Goal: Navigation & Orientation: Find specific page/section

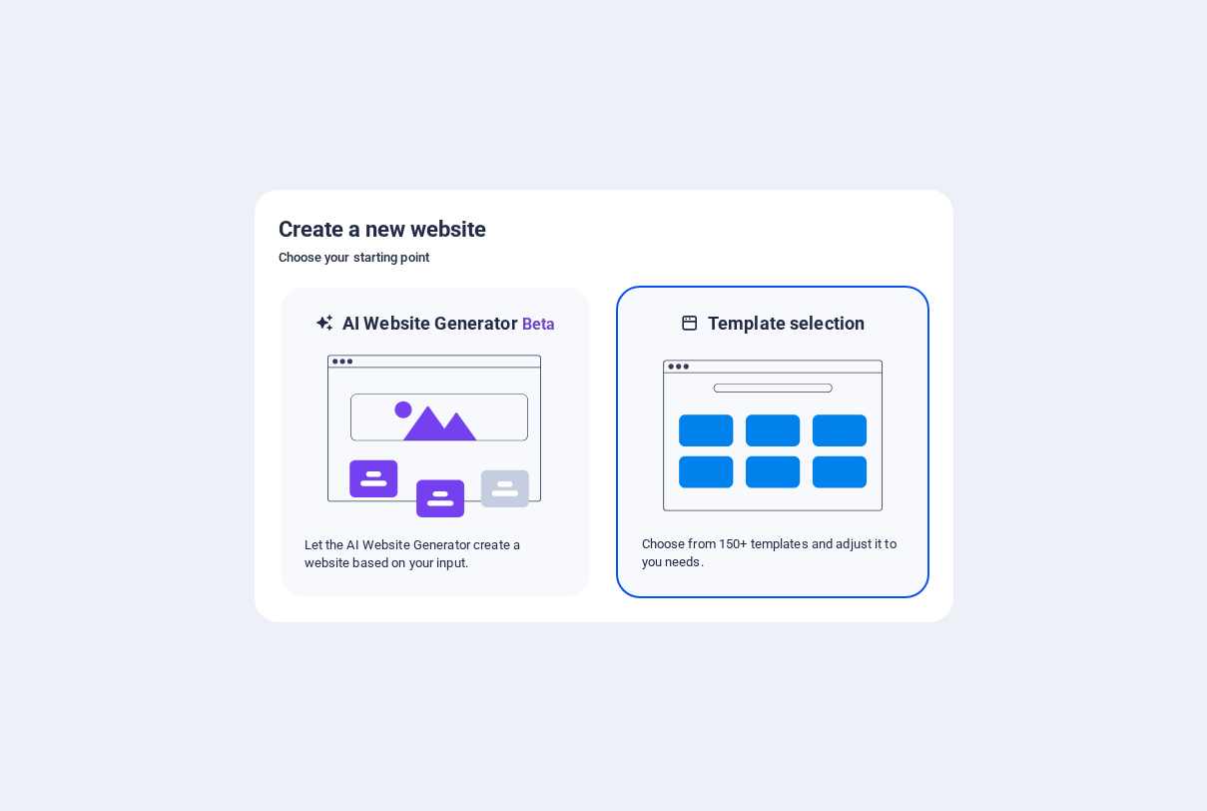
click at [704, 386] on img at bounding box center [773, 436] width 220 height 200
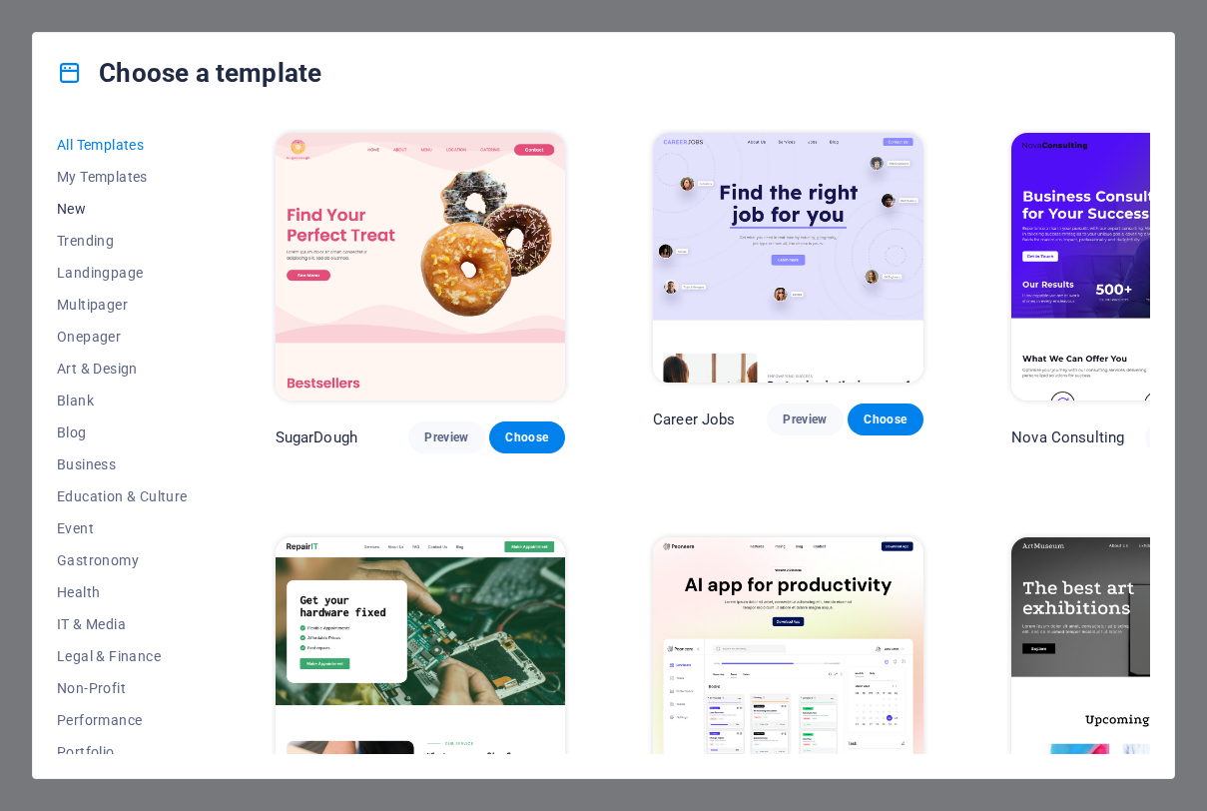
click at [110, 193] on button "New" at bounding box center [122, 209] width 131 height 32
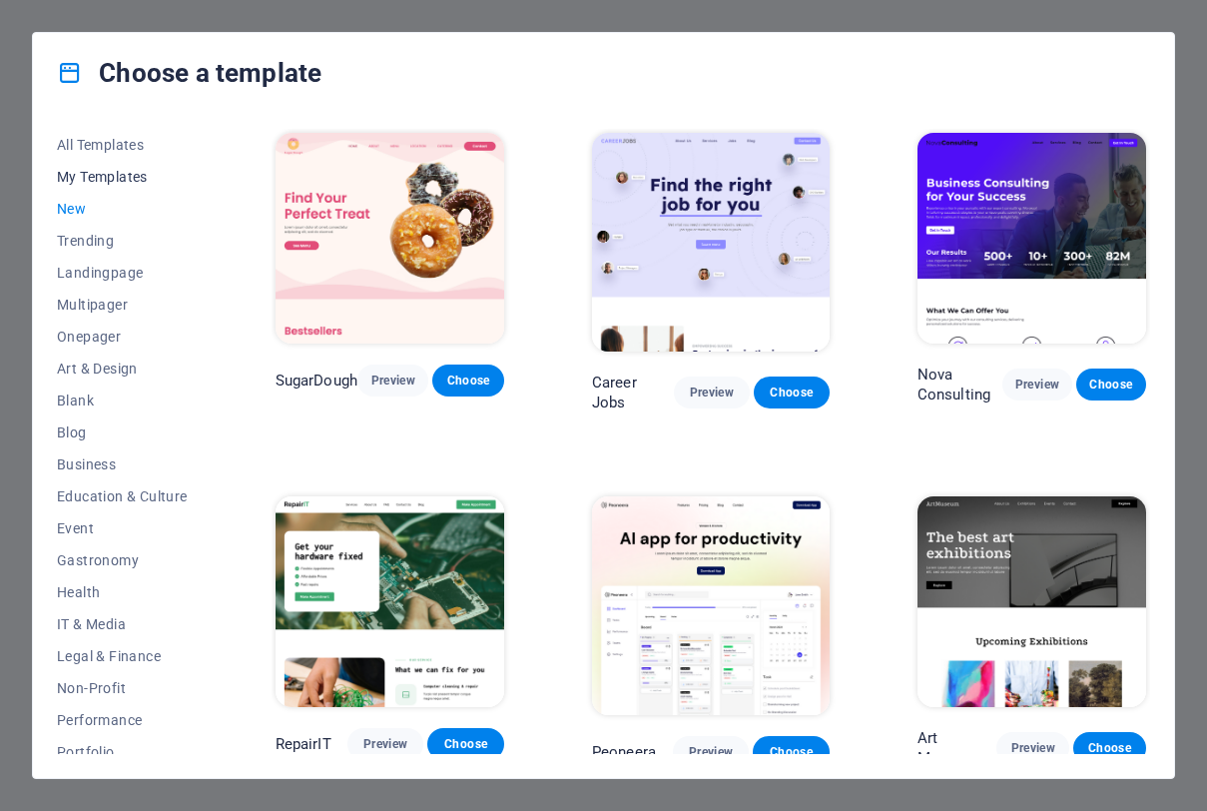
click at [119, 180] on span "My Templates" at bounding box center [122, 177] width 131 height 16
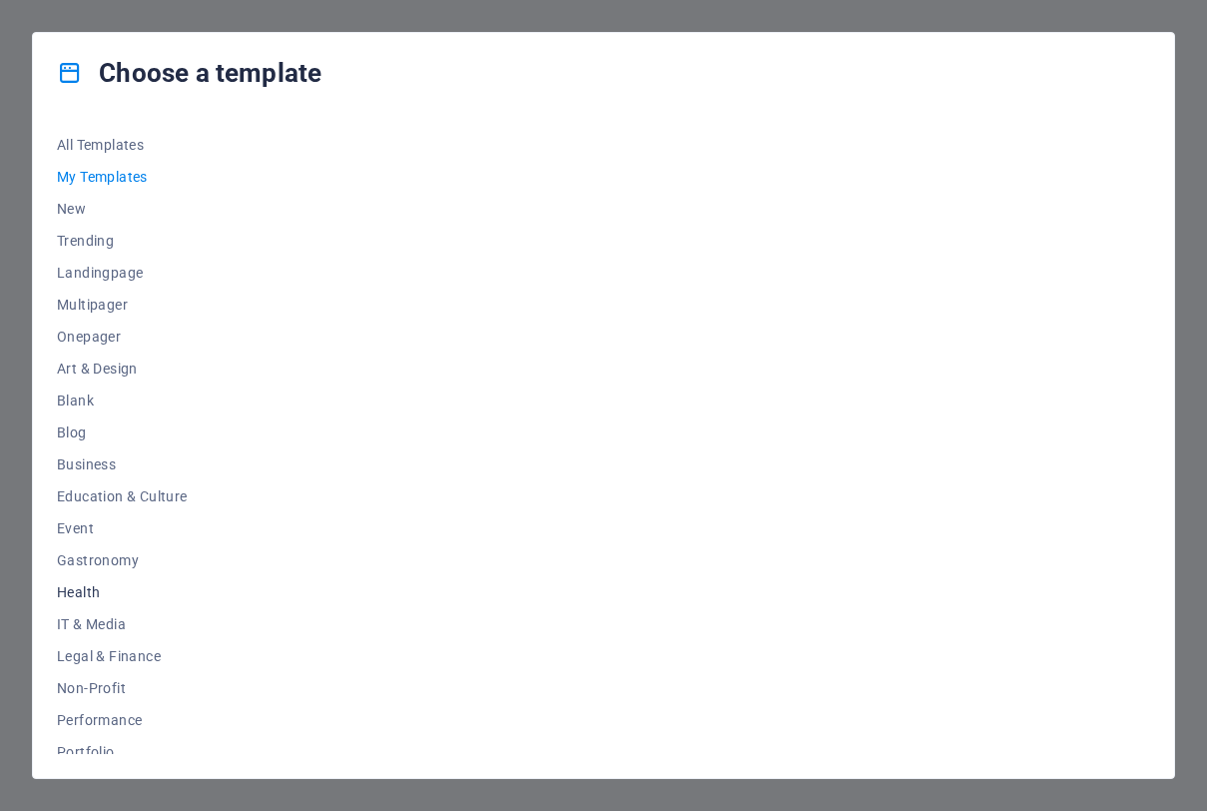
click at [80, 590] on span "Health" at bounding box center [122, 592] width 131 height 16
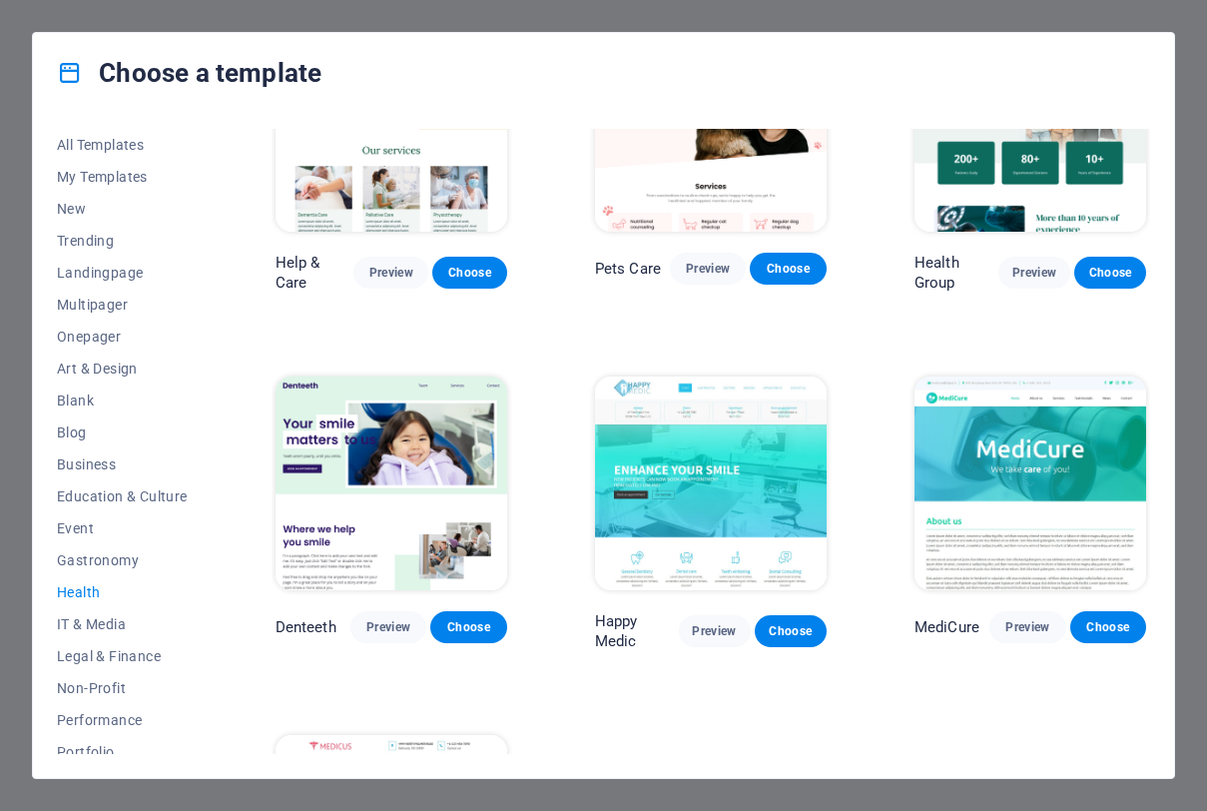
scroll to position [118, 0]
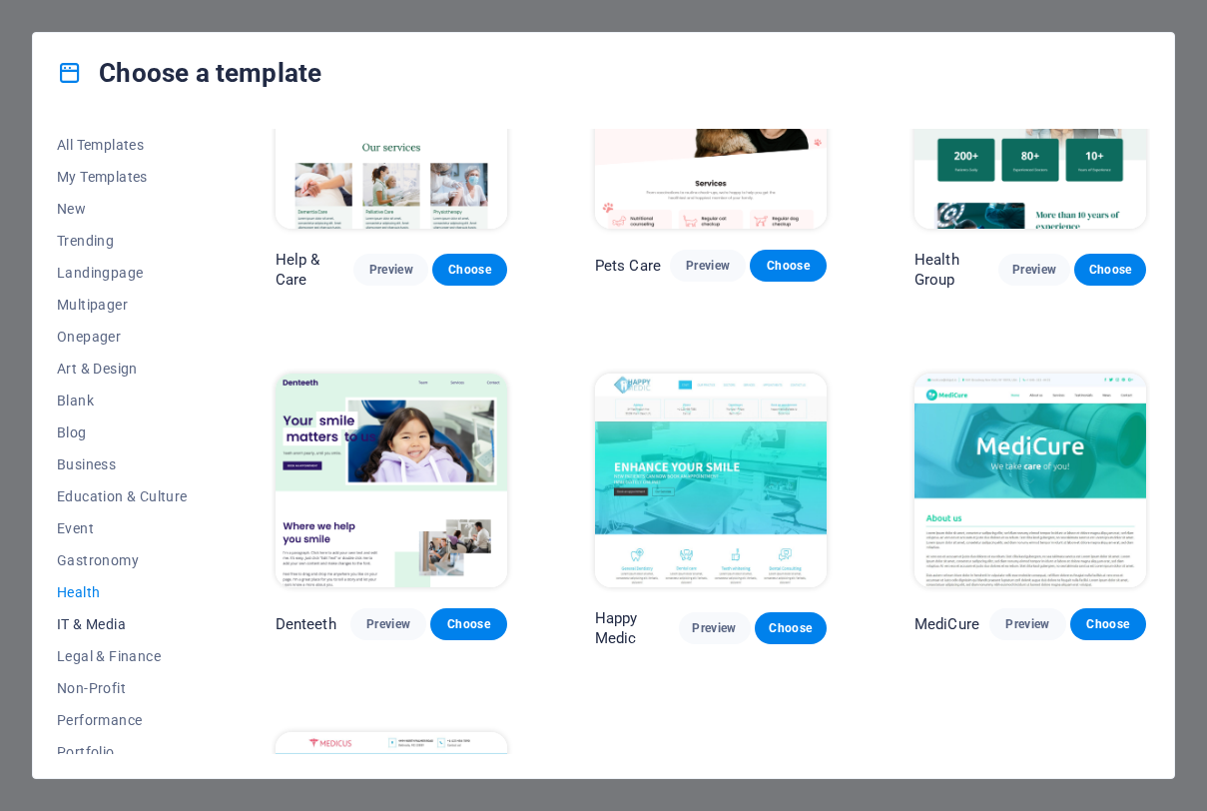
click at [107, 618] on span "IT & Media" at bounding box center [122, 624] width 131 height 16
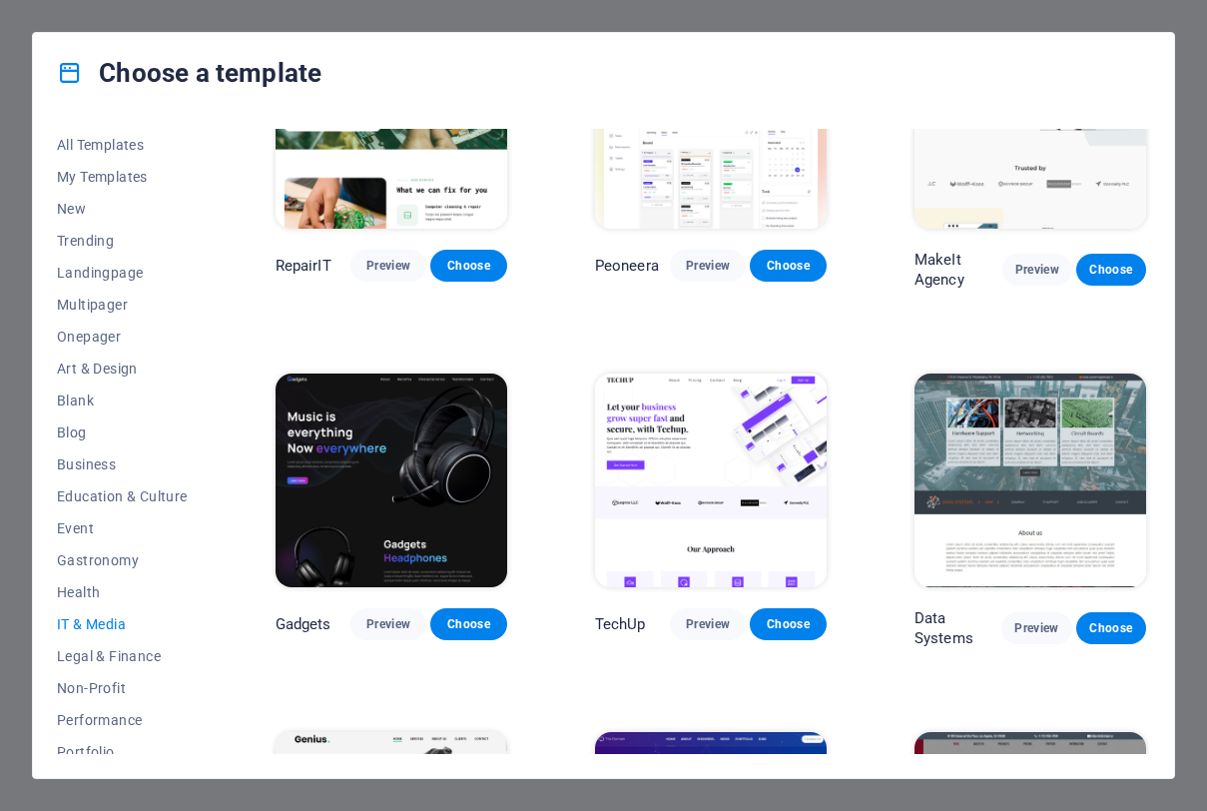
scroll to position [0, 0]
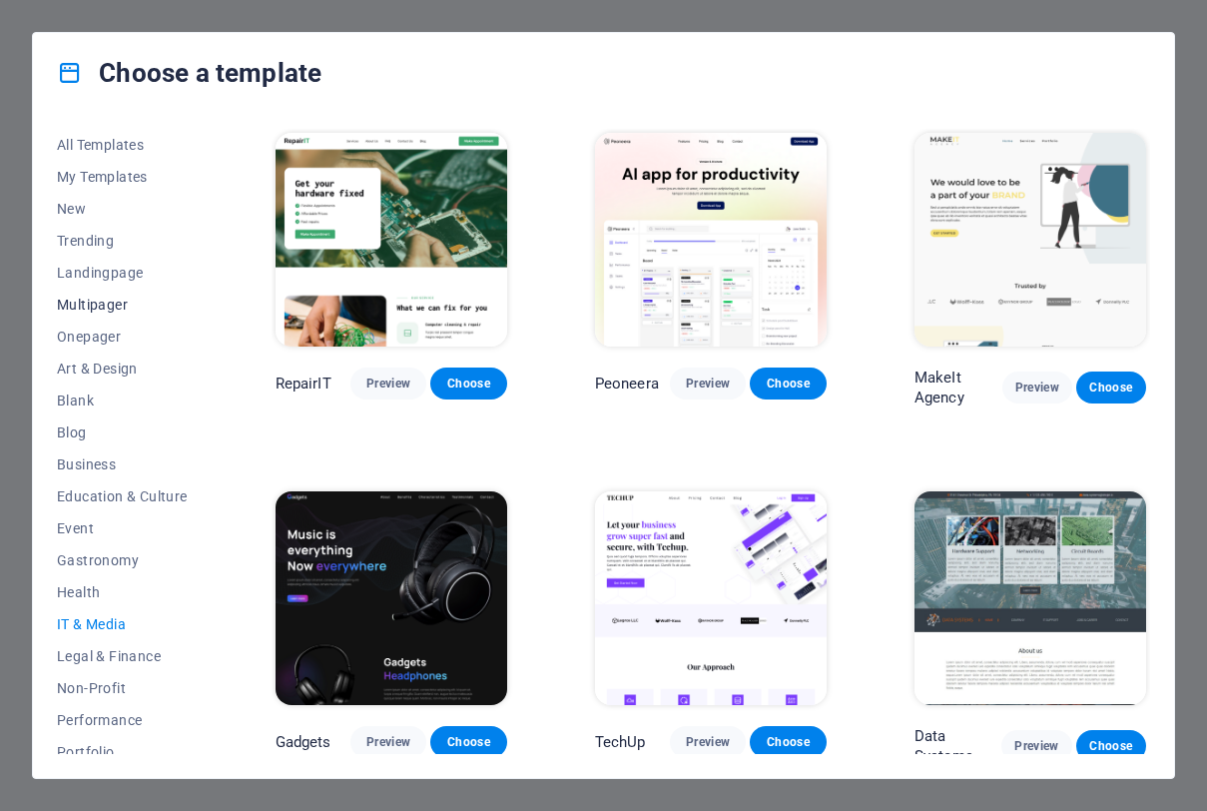
click at [114, 294] on button "Multipager" at bounding box center [122, 305] width 131 height 32
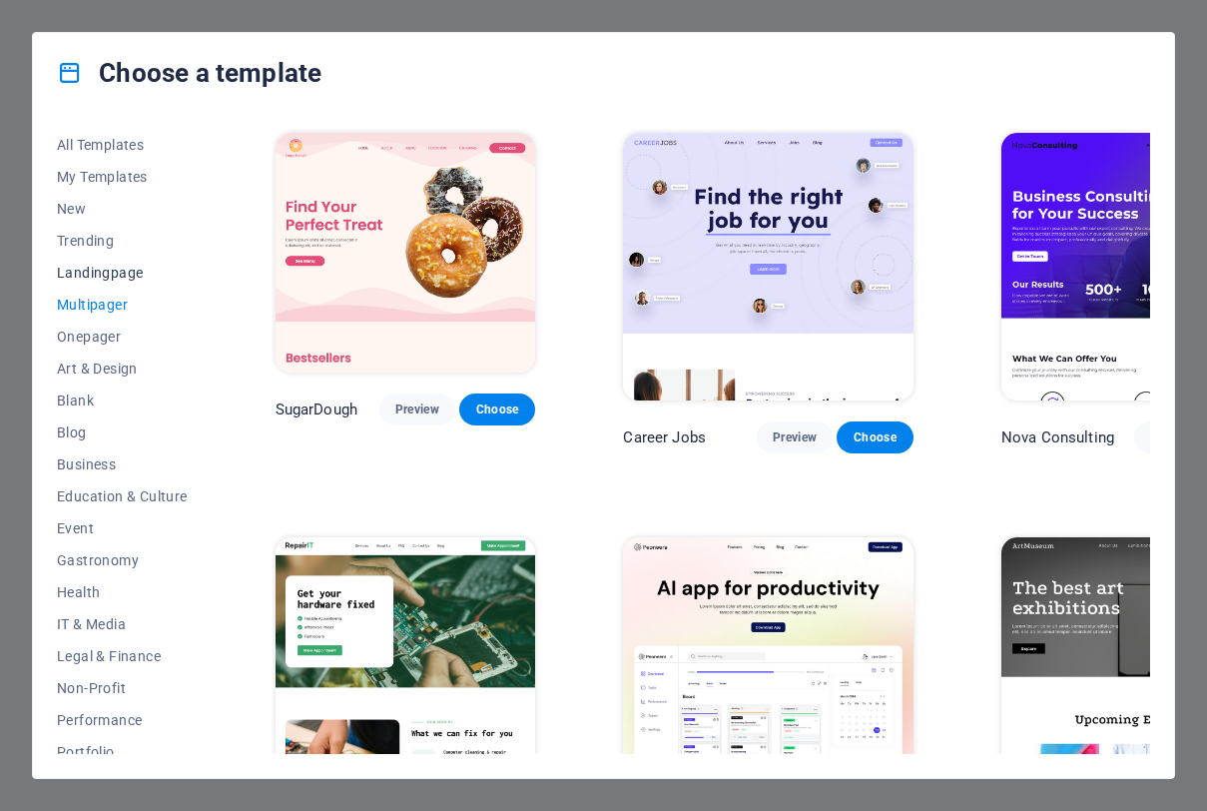
click at [128, 284] on button "Landingpage" at bounding box center [122, 273] width 131 height 32
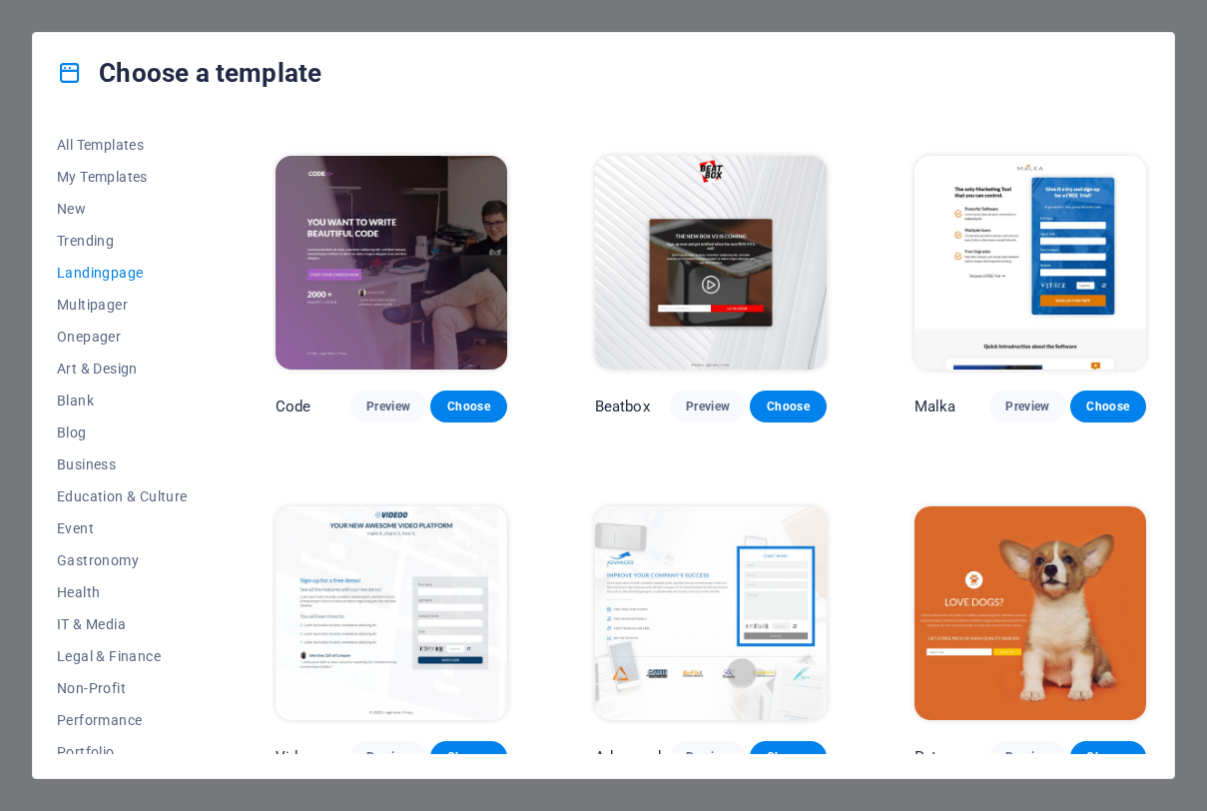
scroll to position [371, 0]
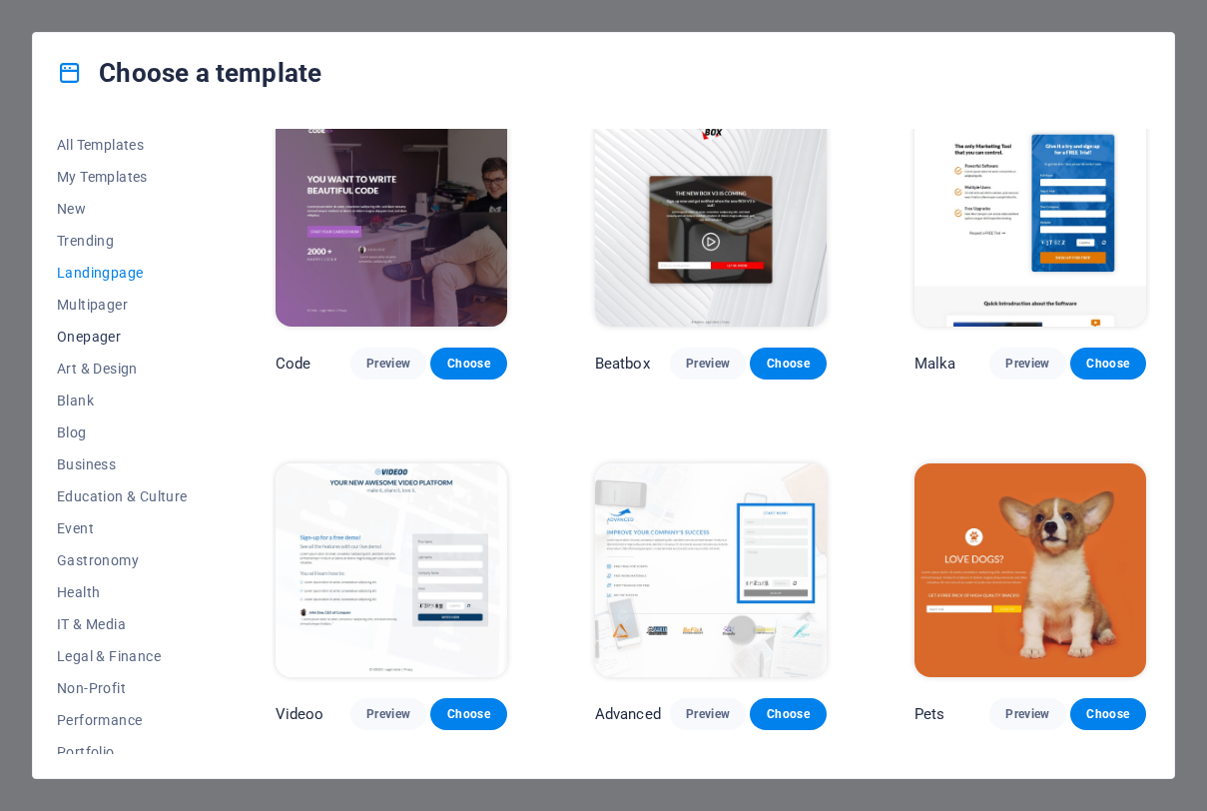
click at [80, 342] on span "Onepager" at bounding box center [122, 337] width 131 height 16
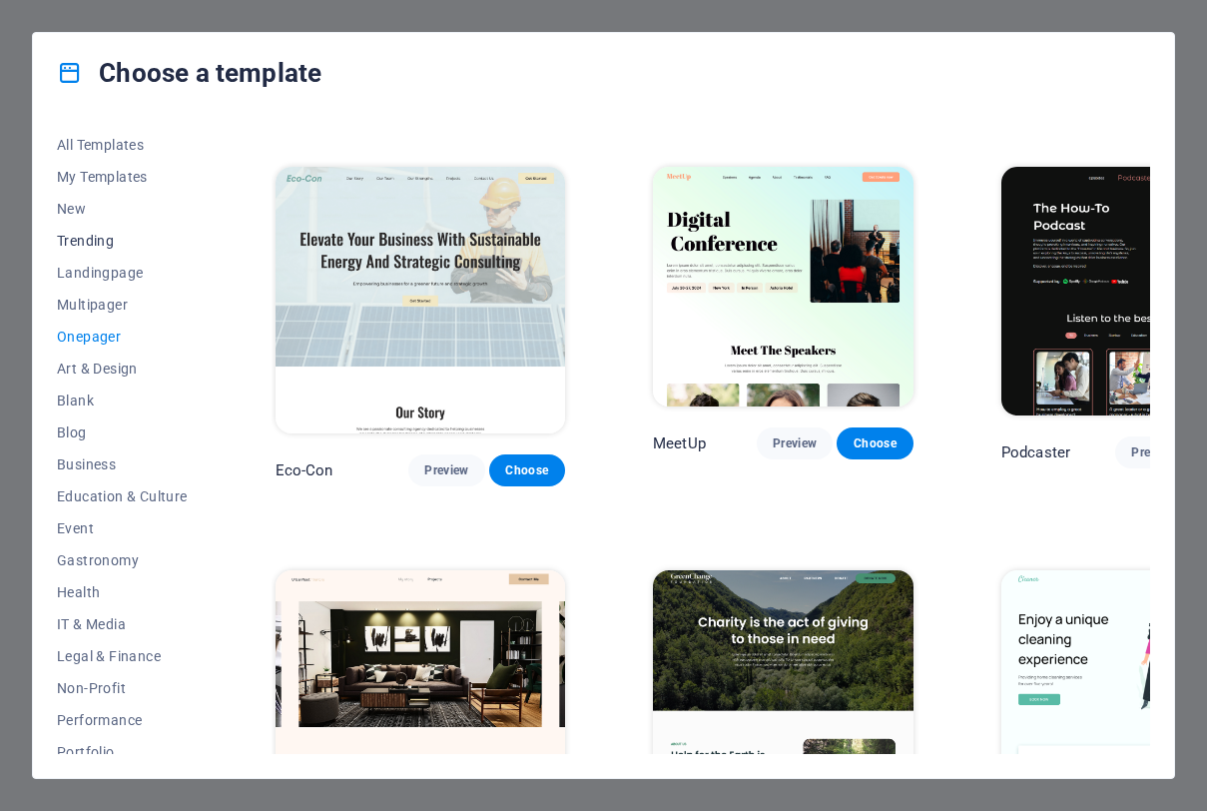
click at [98, 247] on span "Trending" at bounding box center [122, 241] width 131 height 16
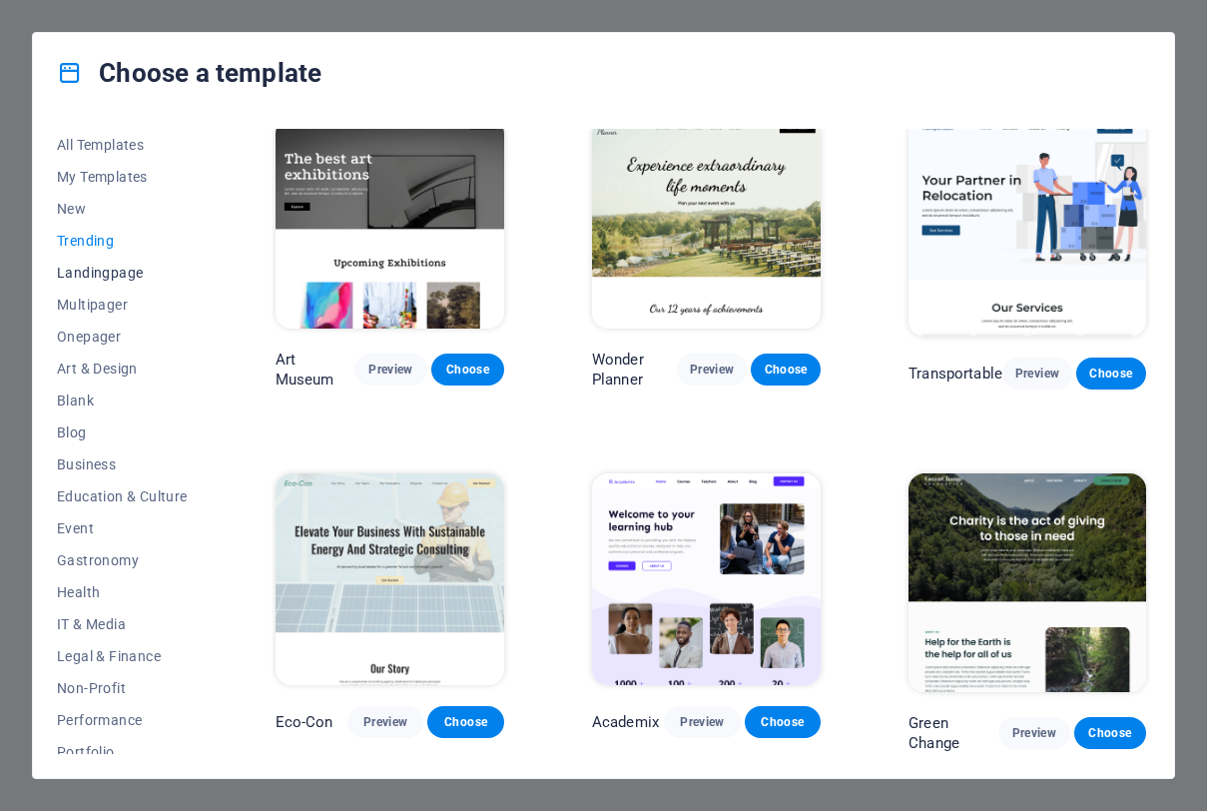
click at [91, 274] on span "Landingpage" at bounding box center [122, 273] width 131 height 16
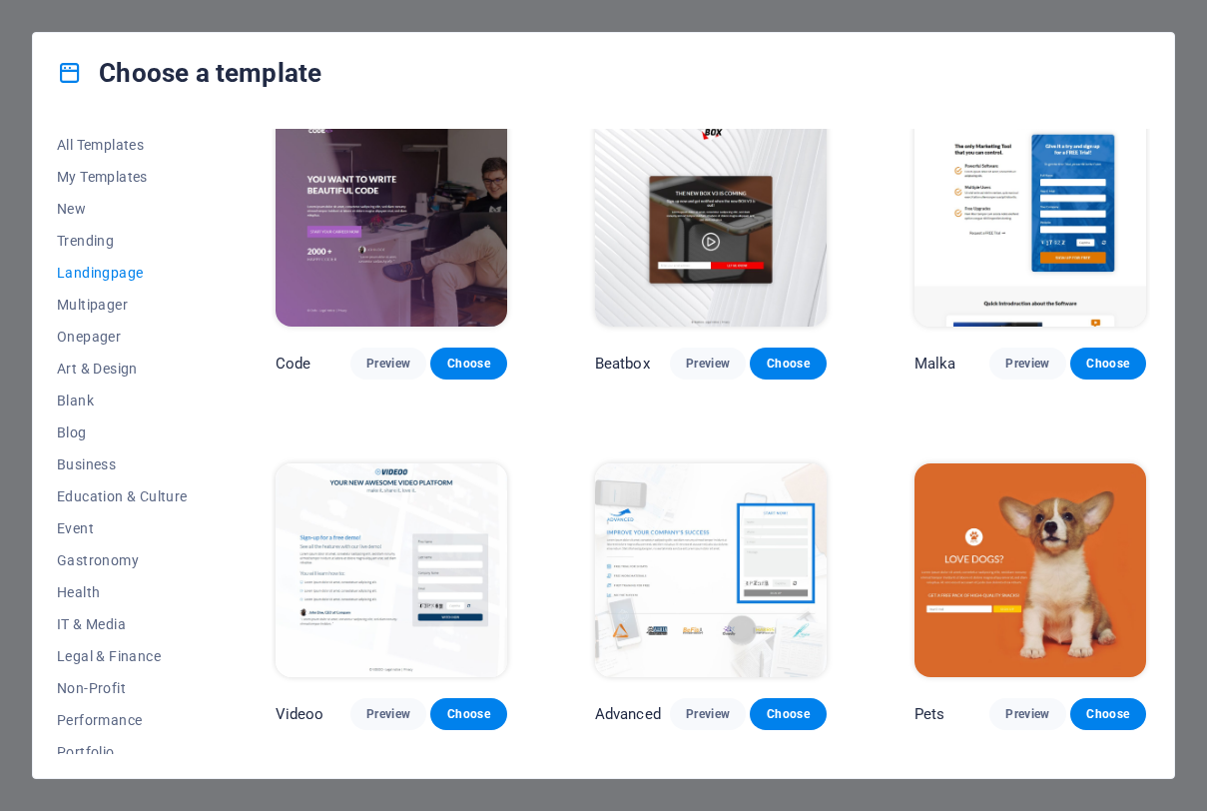
click at [131, 286] on button "Landingpage" at bounding box center [122, 273] width 131 height 32
click at [128, 310] on span "Multipager" at bounding box center [122, 305] width 131 height 16
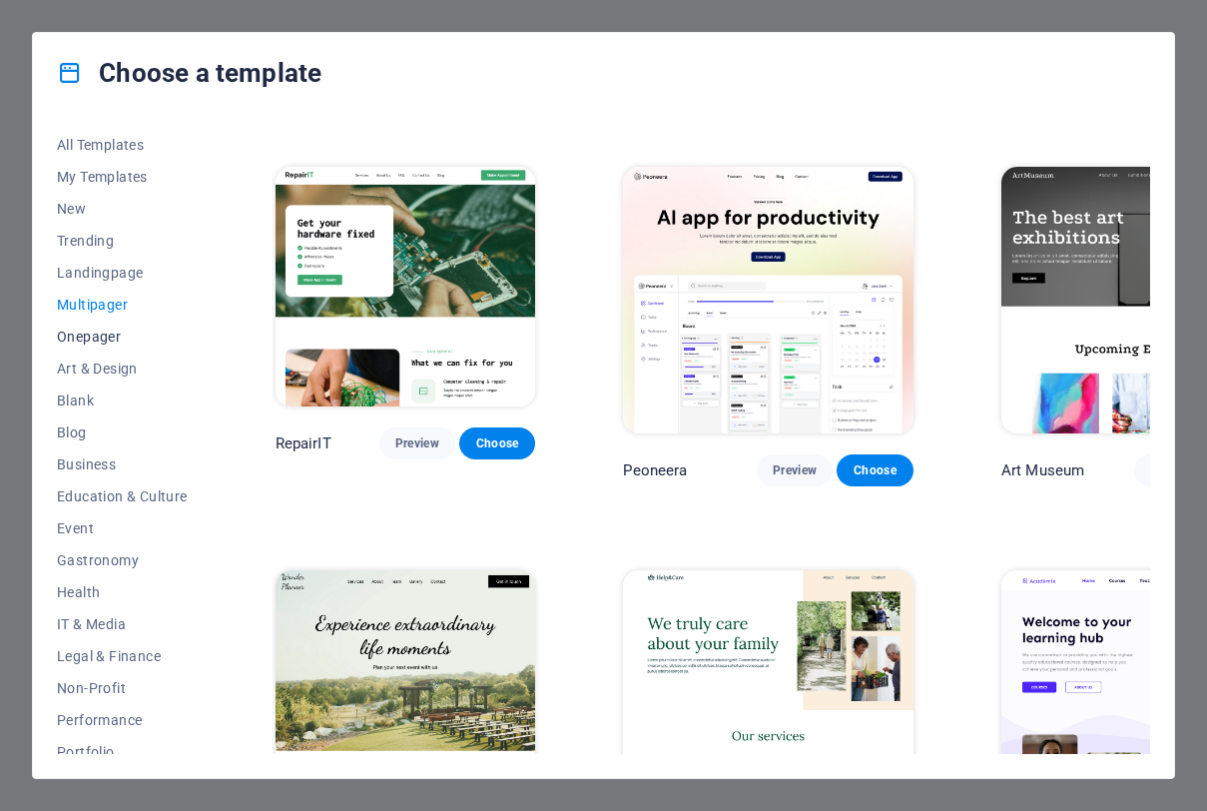
click at [122, 334] on span "Onepager" at bounding box center [122, 337] width 131 height 16
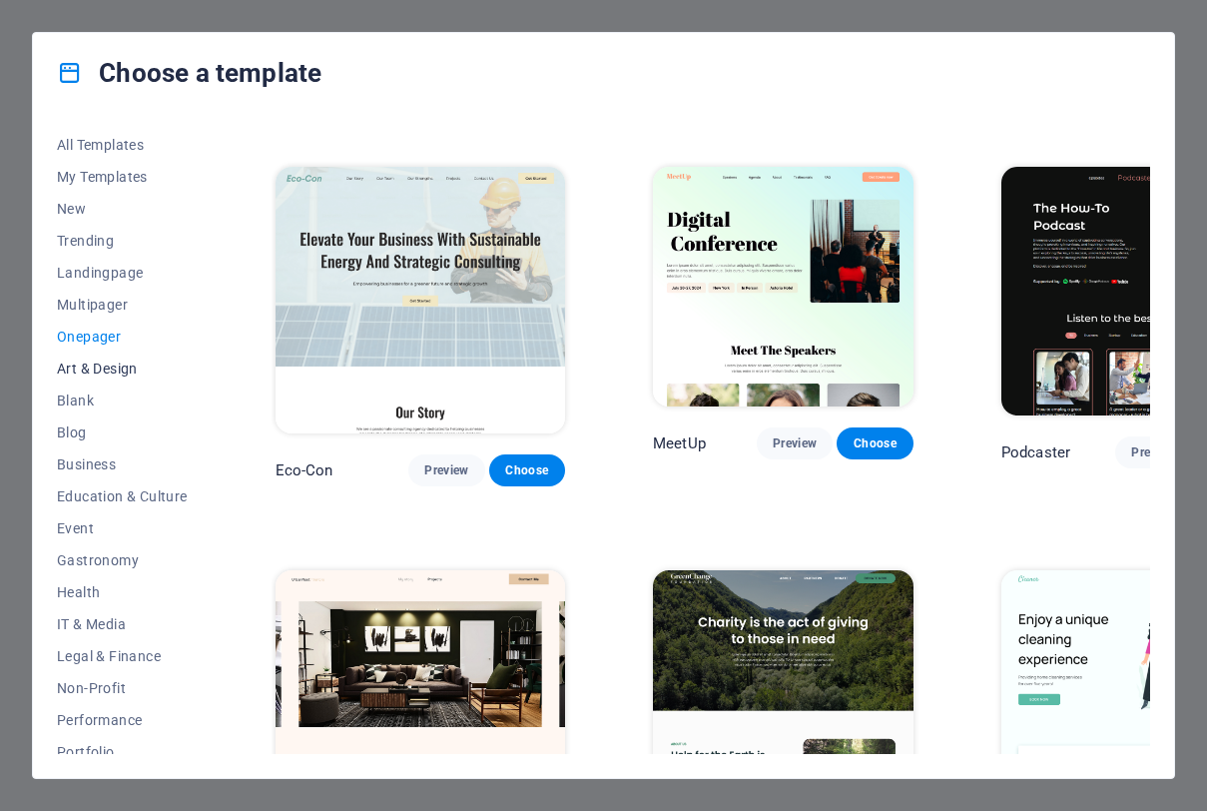
scroll to position [174, 0]
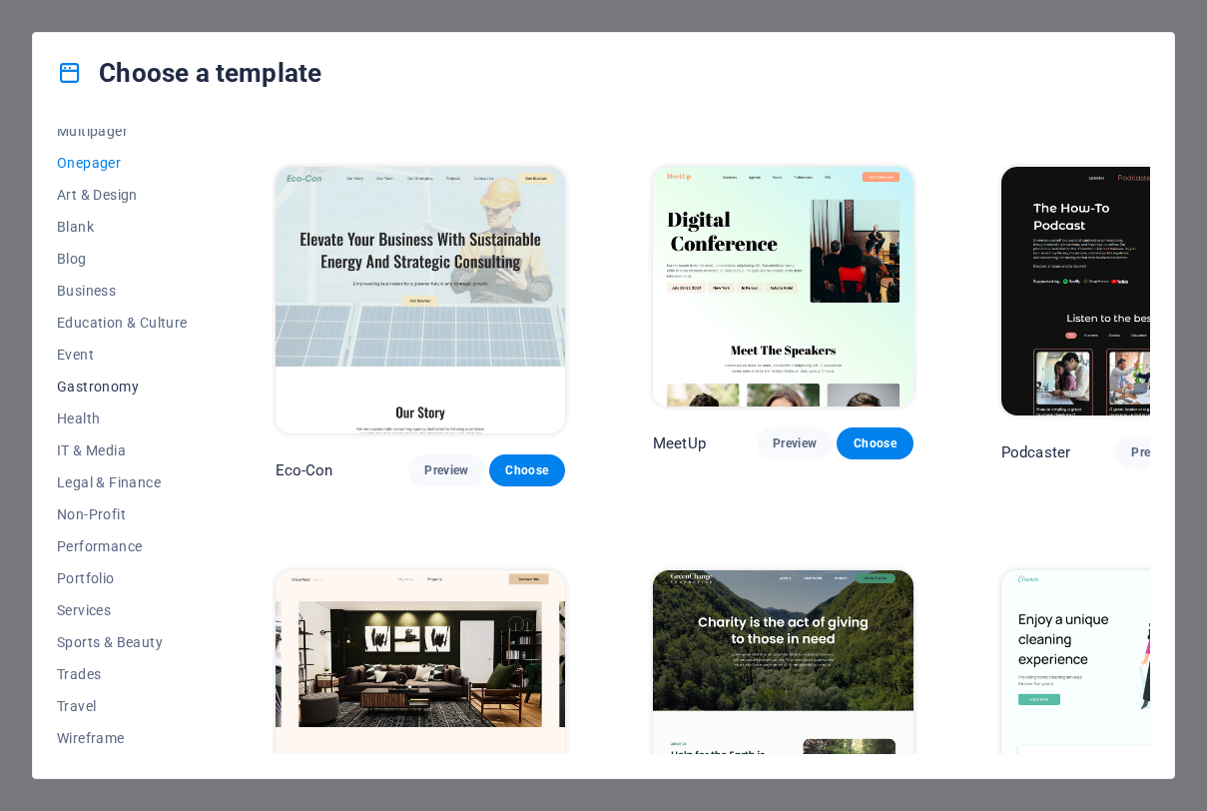
click at [107, 392] on span "Gastronomy" at bounding box center [122, 387] width 131 height 16
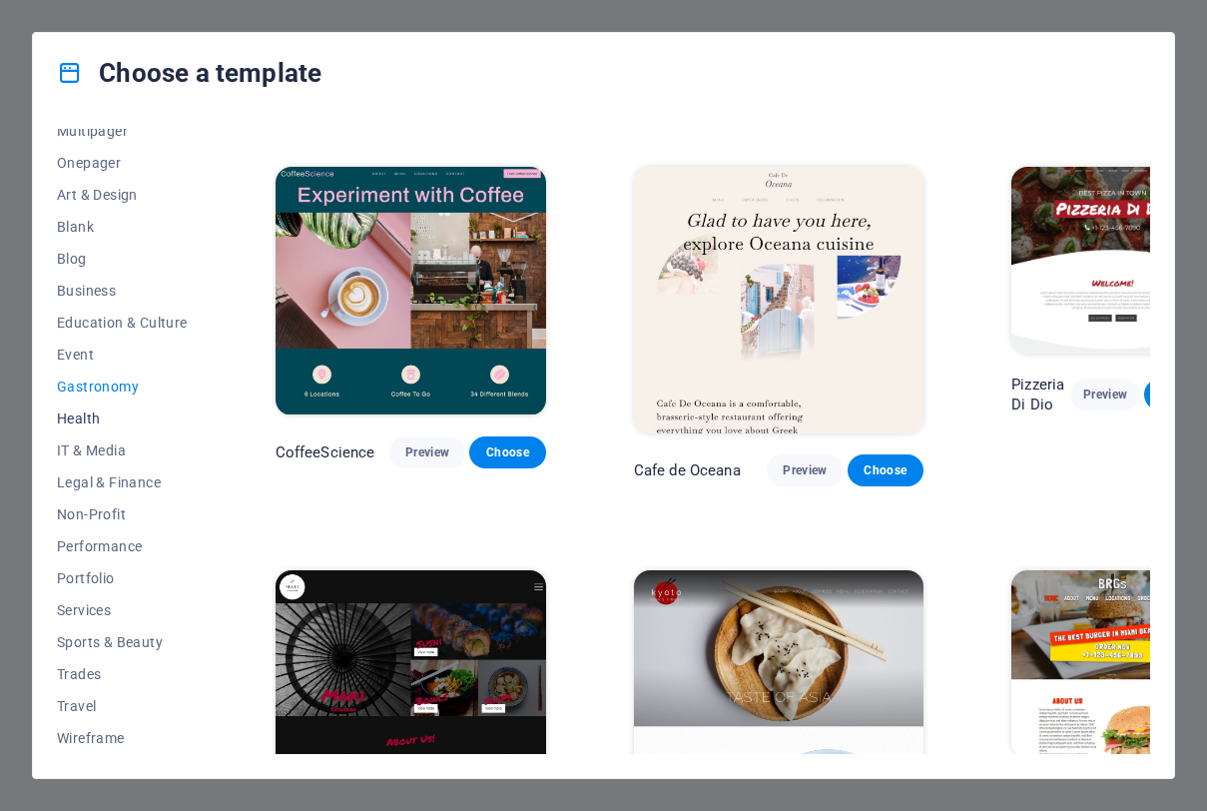
click at [103, 427] on button "Health" at bounding box center [122, 418] width 131 height 32
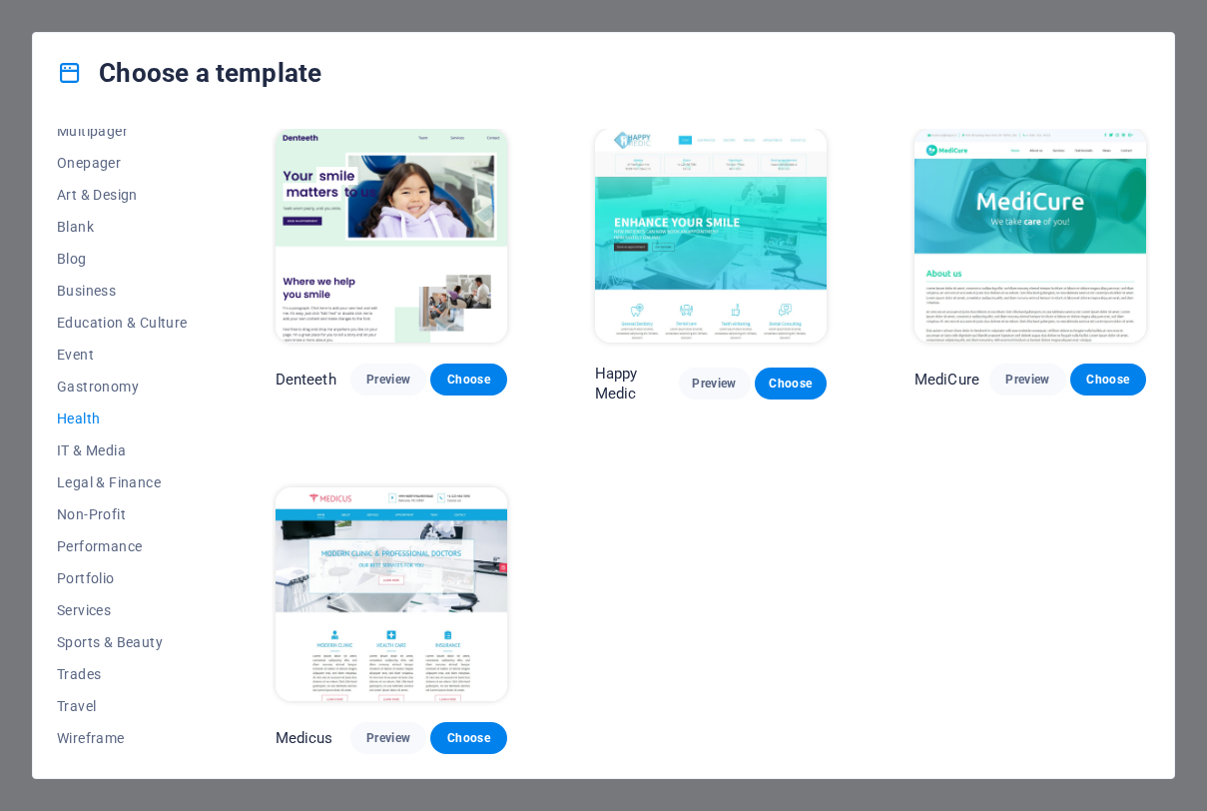
scroll to position [354, 0]
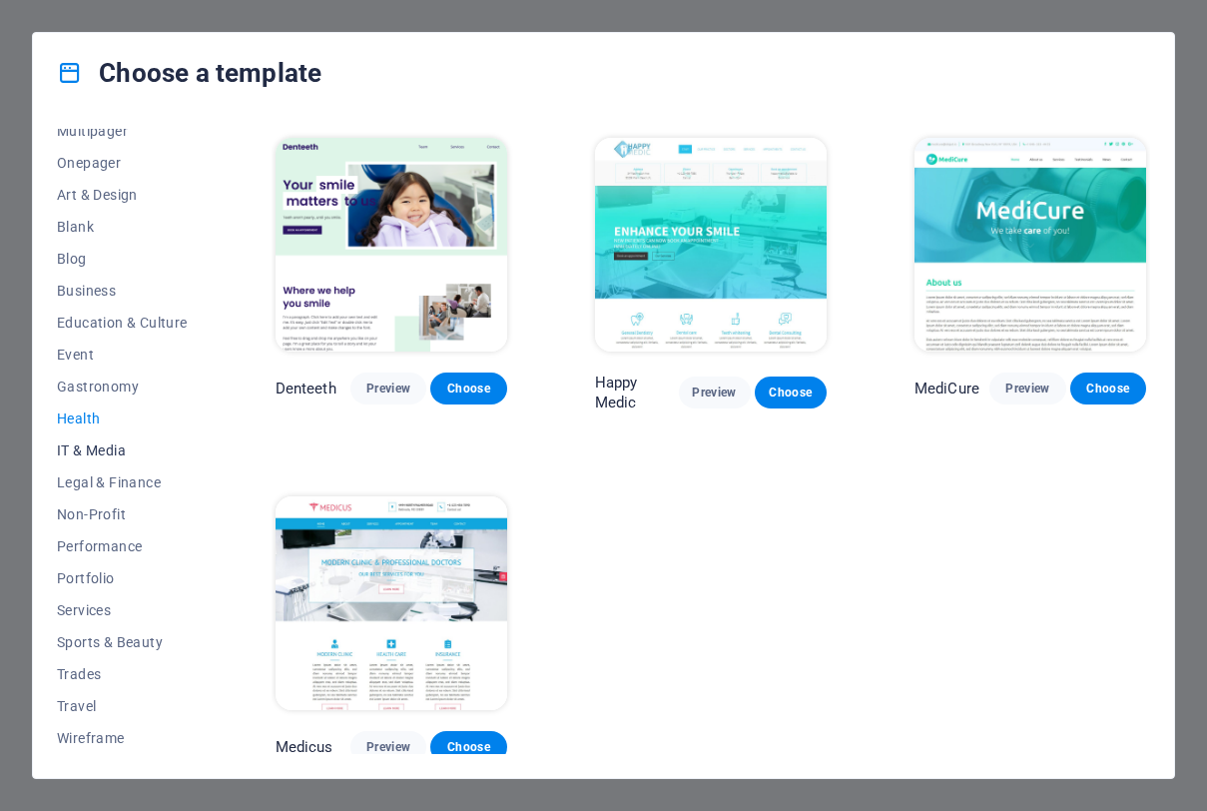
click at [105, 445] on span "IT & Media" at bounding box center [122, 450] width 131 height 16
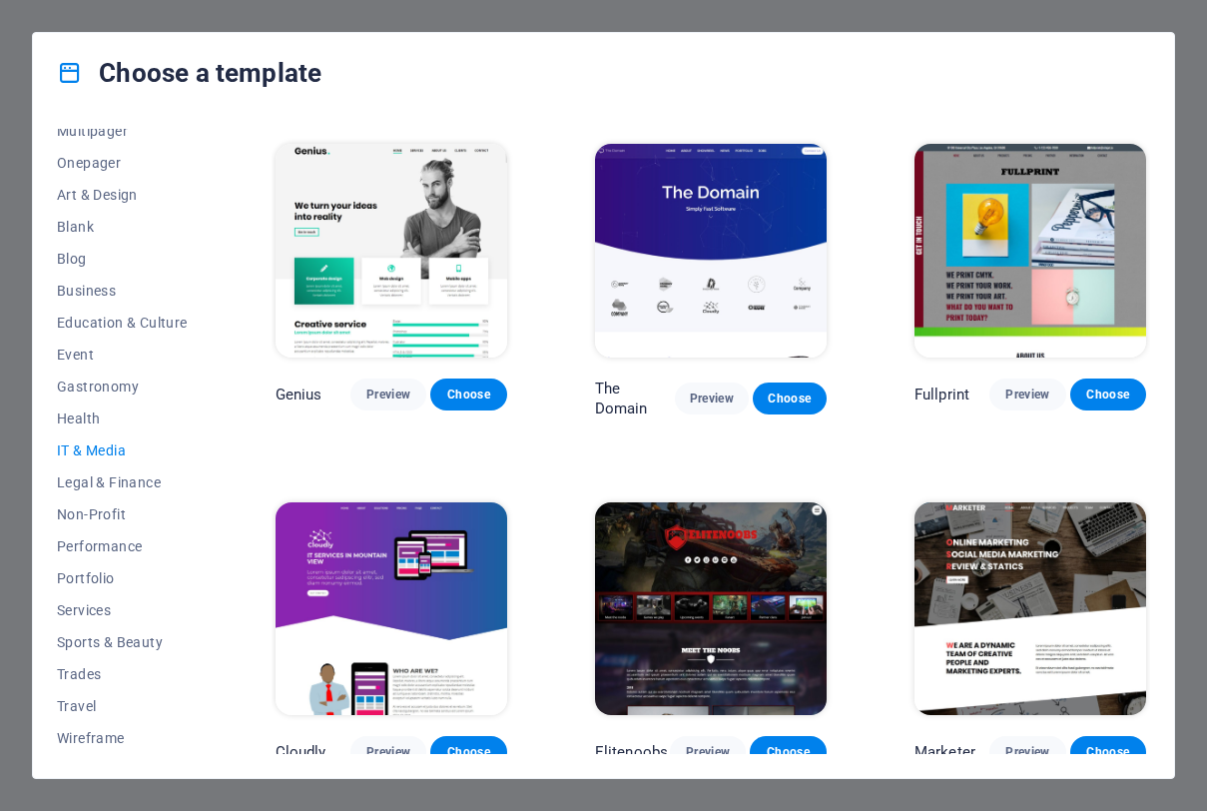
scroll to position [709, 0]
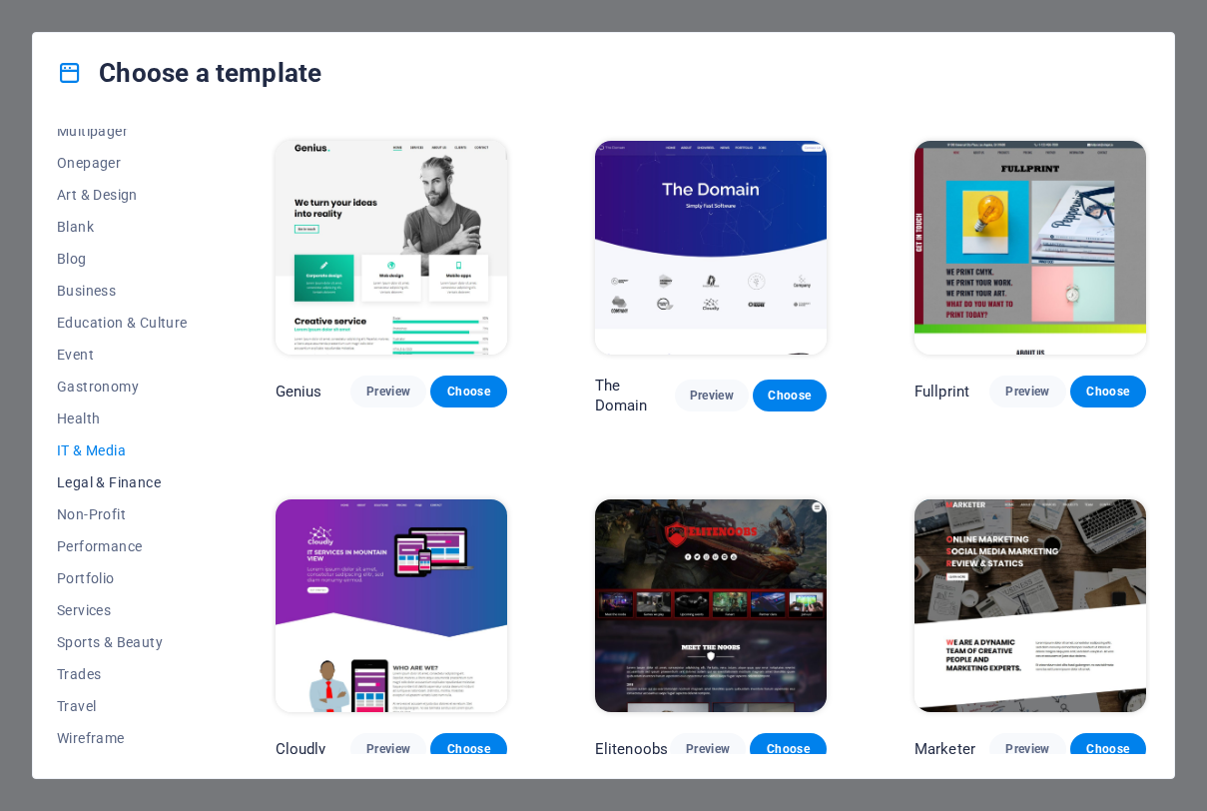
click at [121, 481] on span "Legal & Finance" at bounding box center [122, 482] width 131 height 16
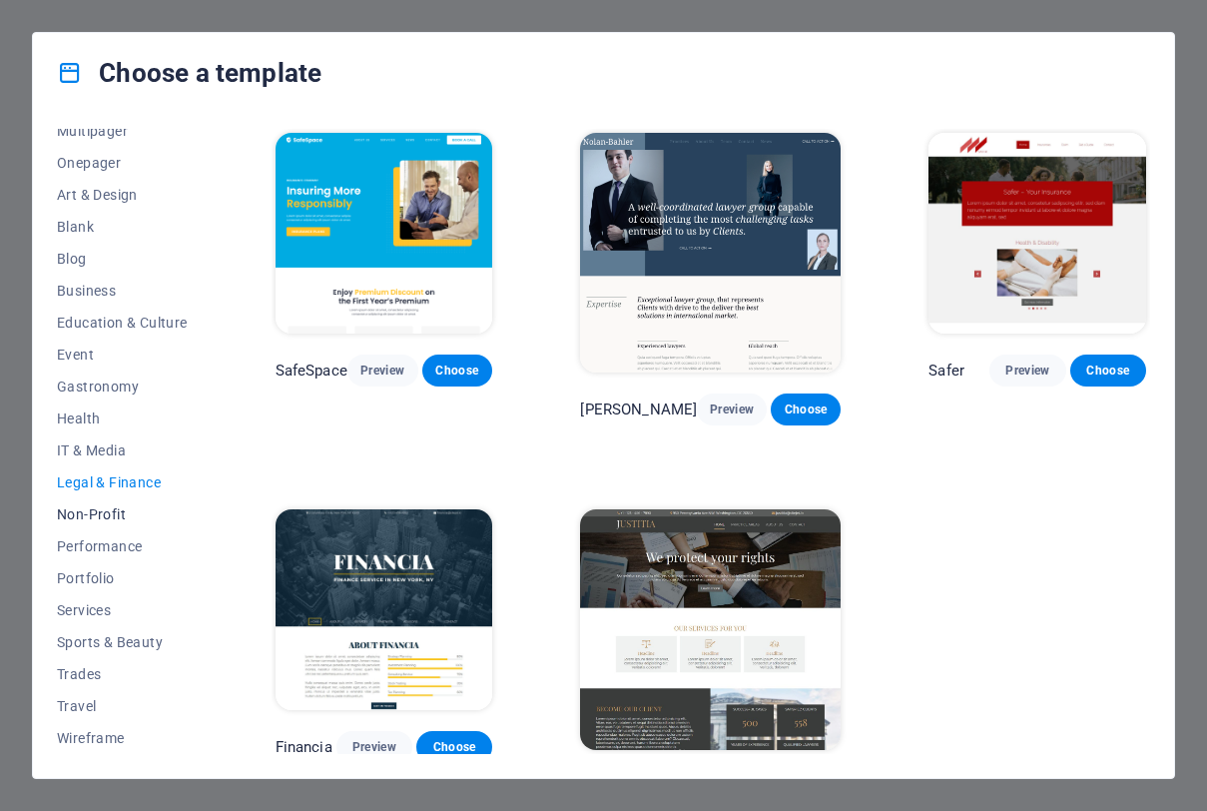
click at [136, 506] on span "Non-Profit" at bounding box center [122, 514] width 131 height 16
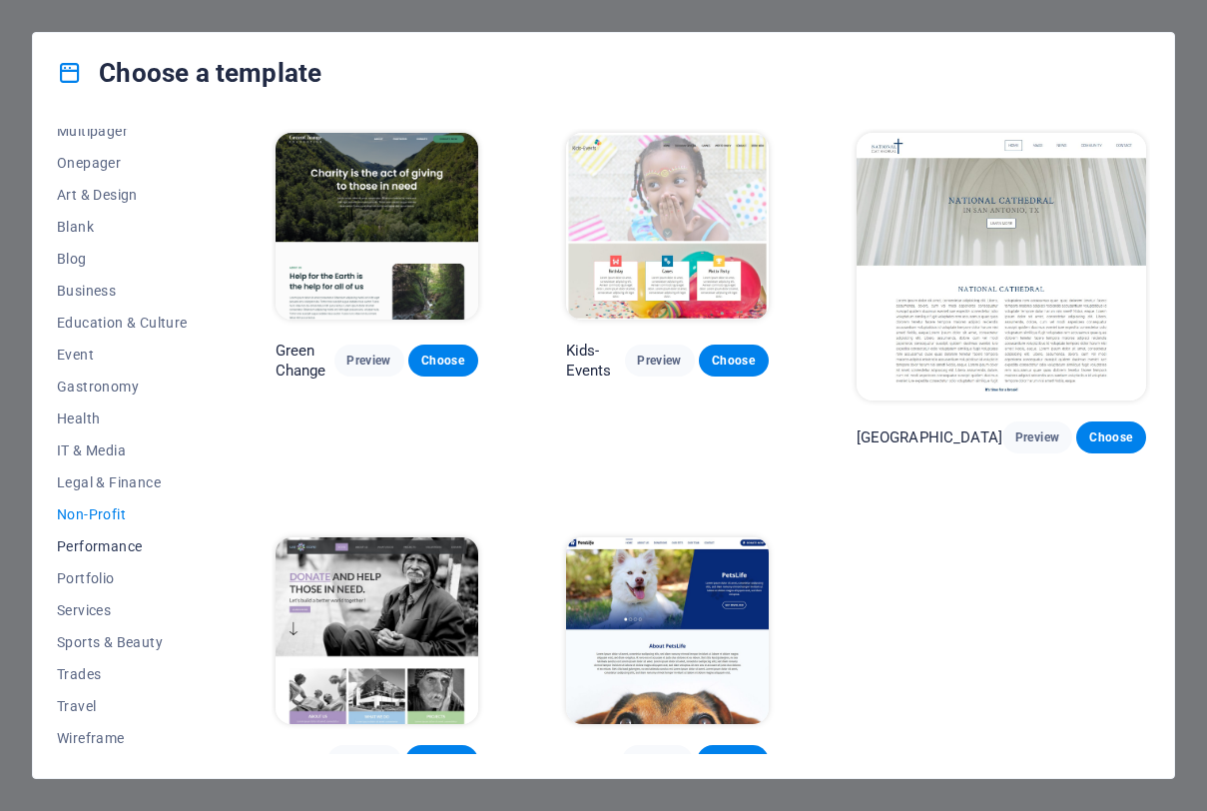
click at [128, 554] on button "Performance" at bounding box center [122, 546] width 131 height 32
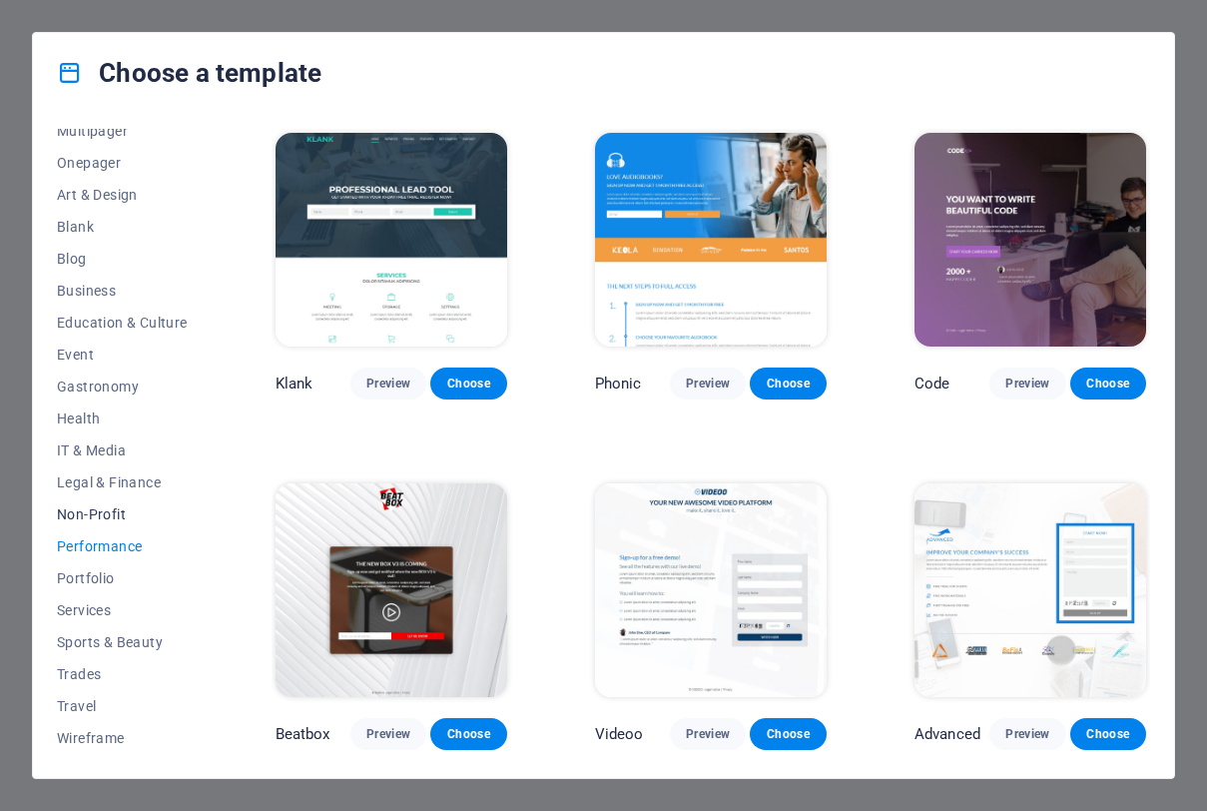
click at [116, 521] on span "Non-Profit" at bounding box center [122, 514] width 131 height 16
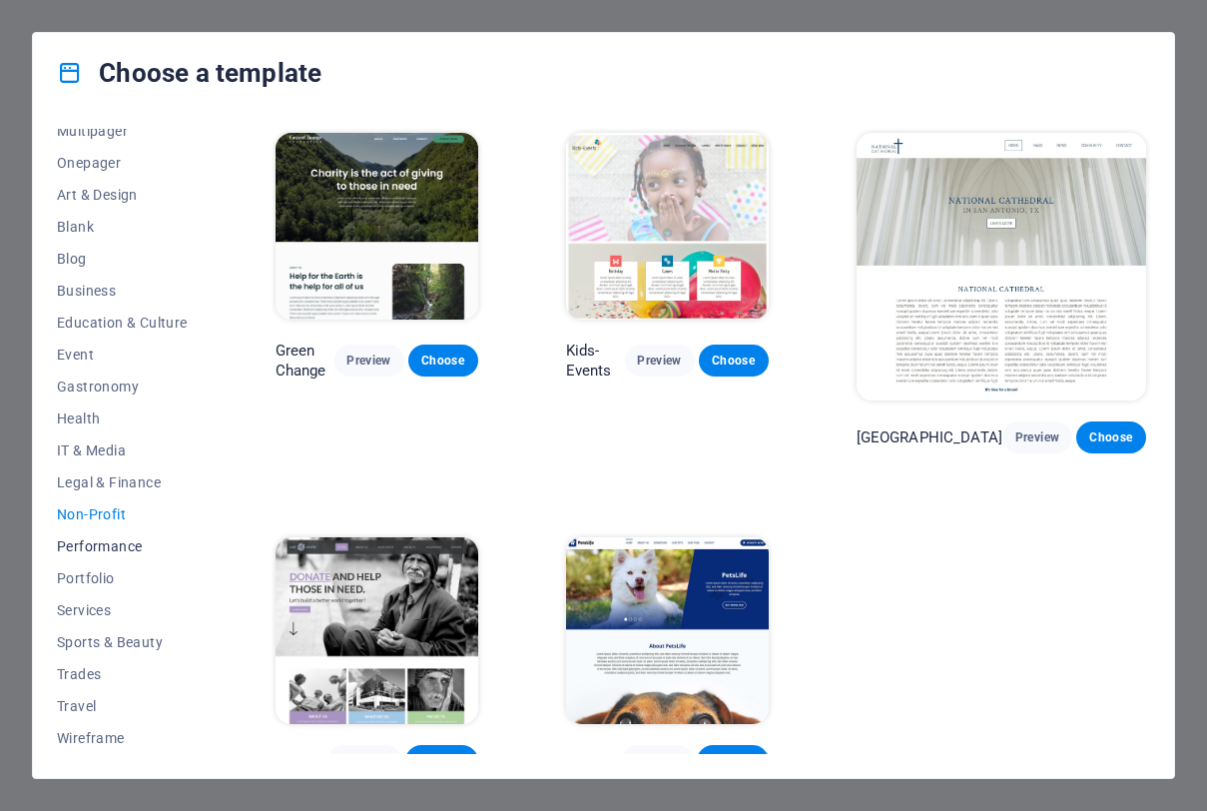
click at [135, 550] on span "Performance" at bounding box center [122, 546] width 131 height 16
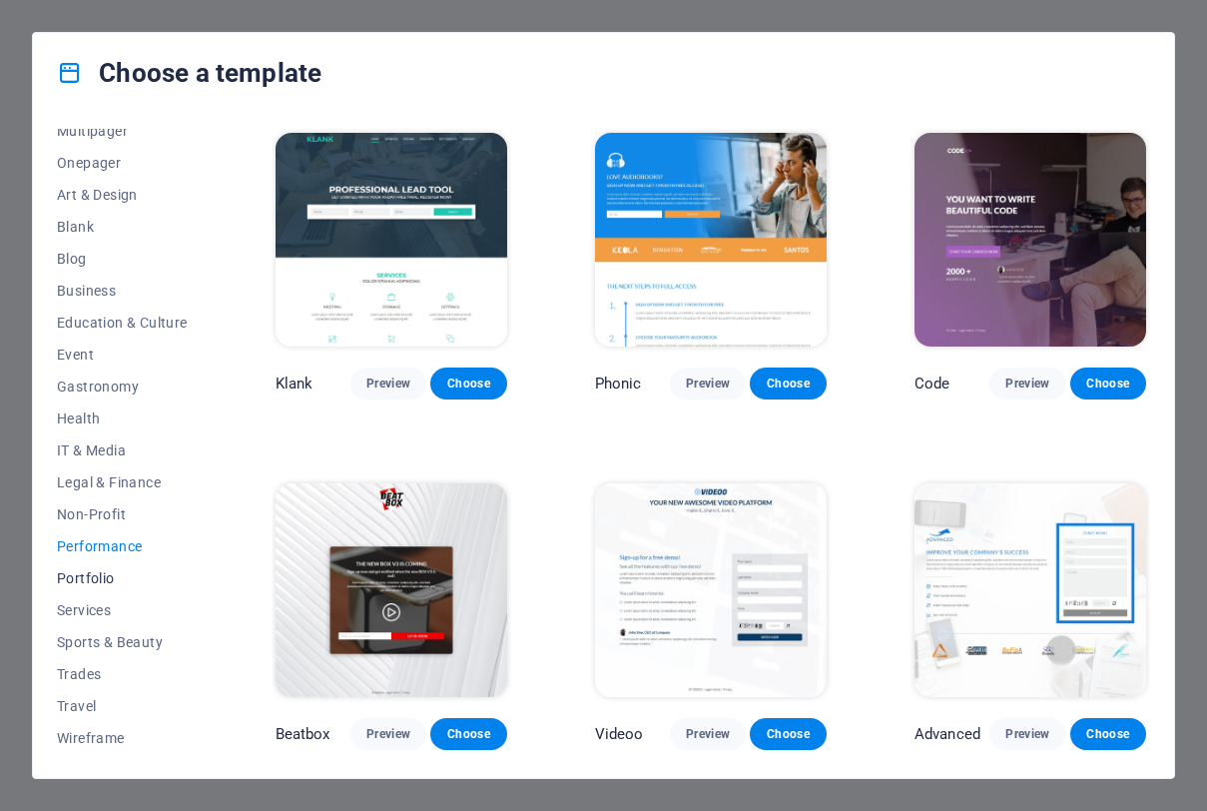
click at [112, 578] on span "Portfolio" at bounding box center [122, 578] width 131 height 16
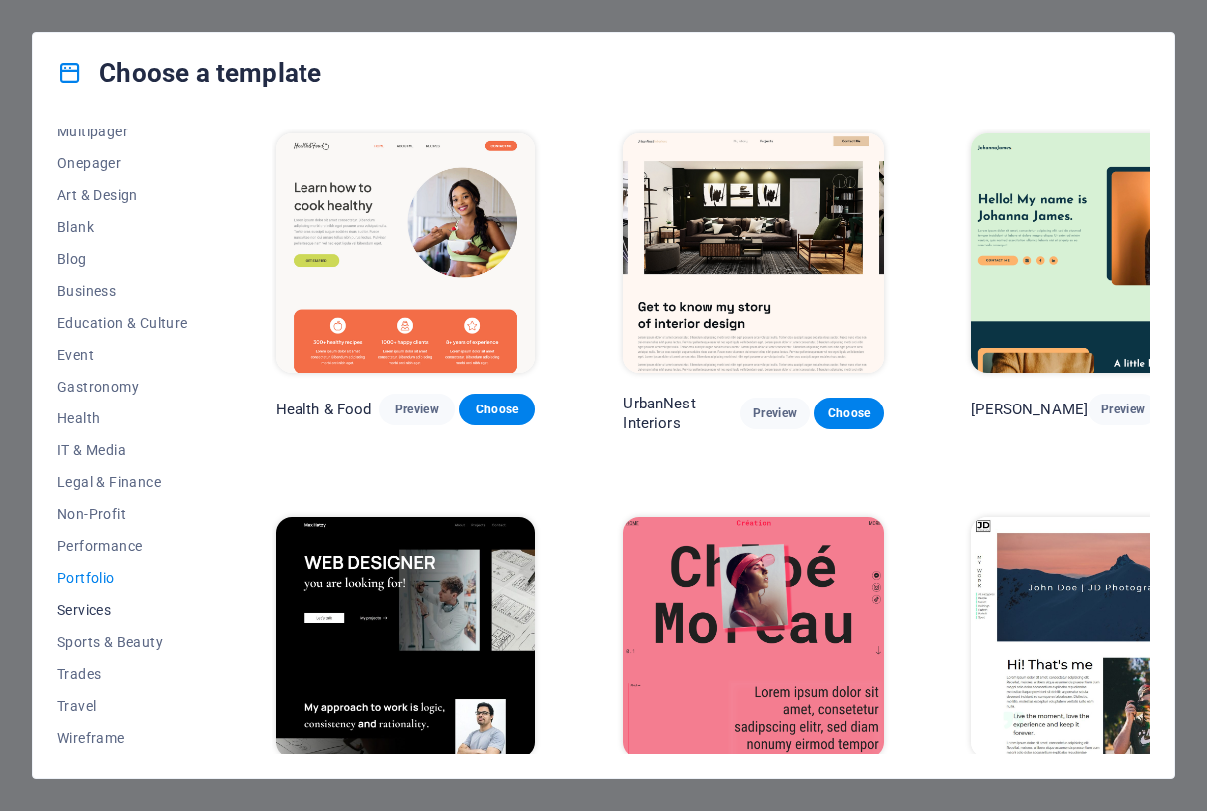
click at [98, 614] on span "Services" at bounding box center [122, 610] width 131 height 16
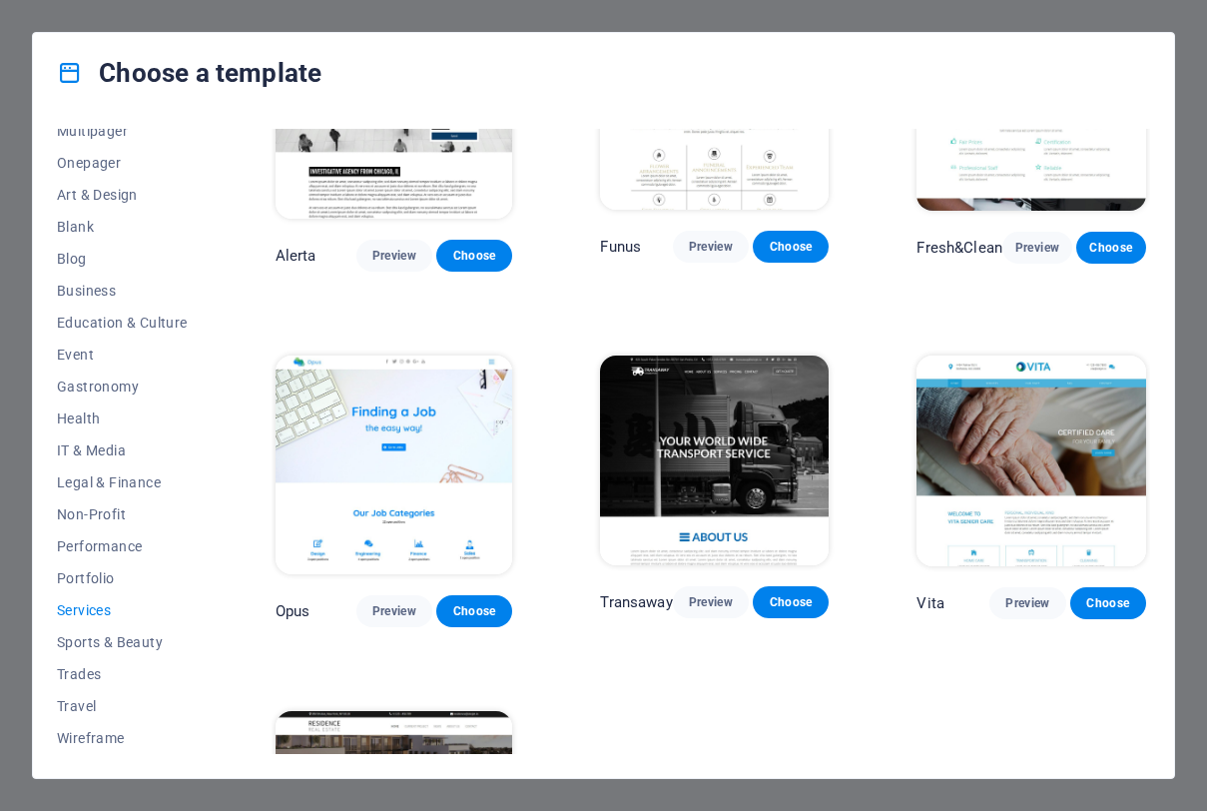
scroll to position [1955, 0]
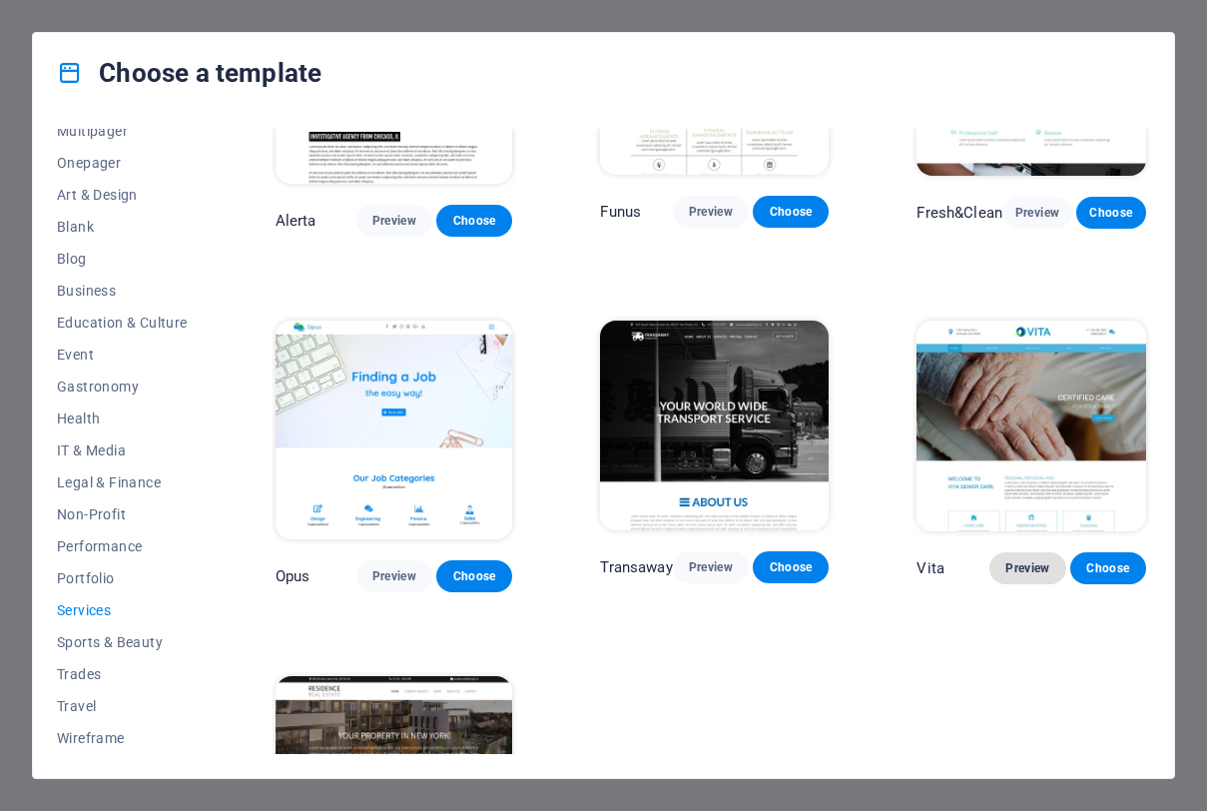
click at [1019, 574] on span "Preview" at bounding box center [1028, 568] width 44 height 16
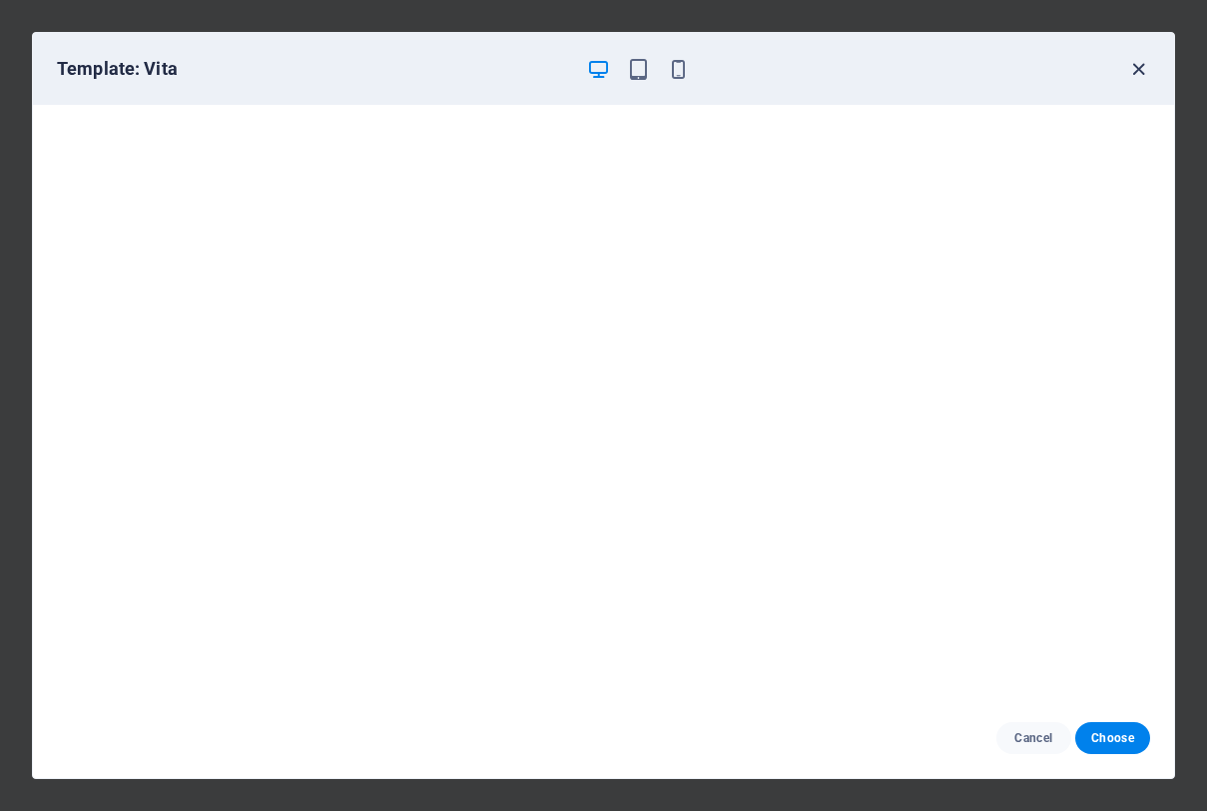
click at [1141, 68] on icon "button" at bounding box center [1139, 69] width 23 height 23
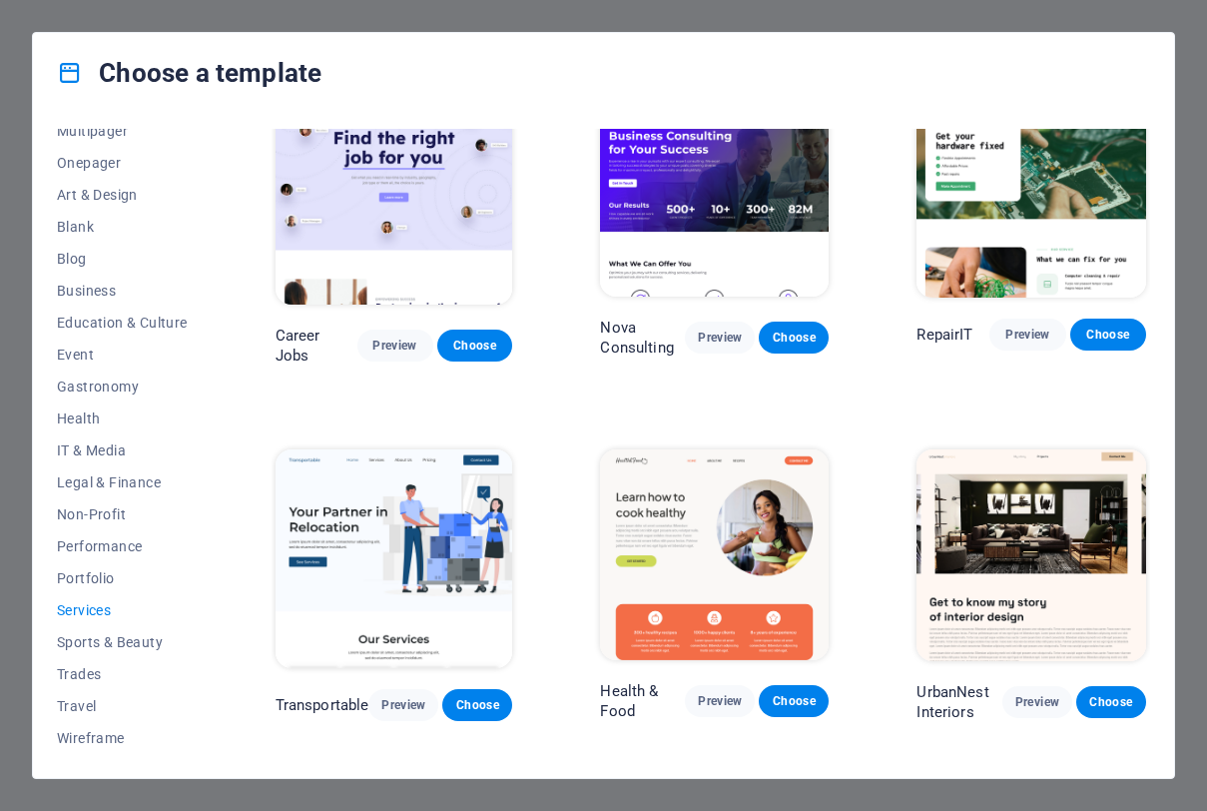
scroll to position [0, 0]
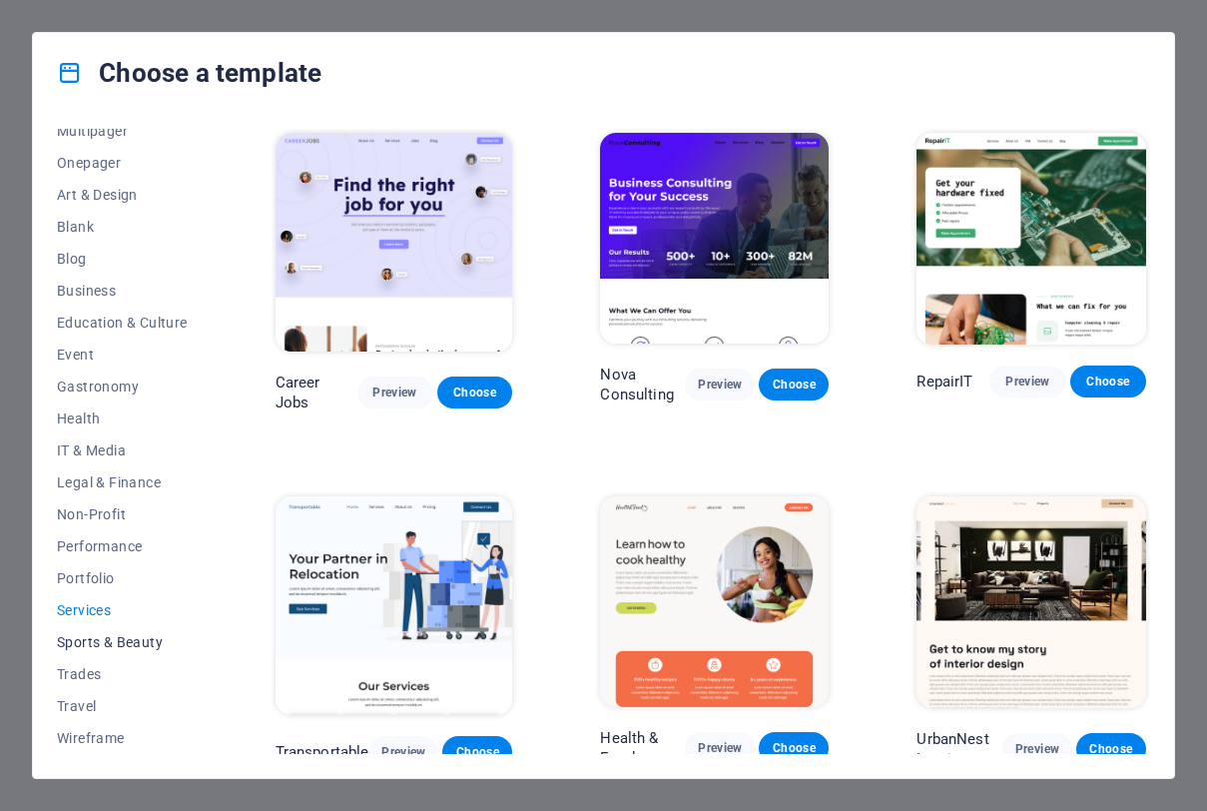
click at [86, 647] on span "Sports & Beauty" at bounding box center [122, 642] width 131 height 16
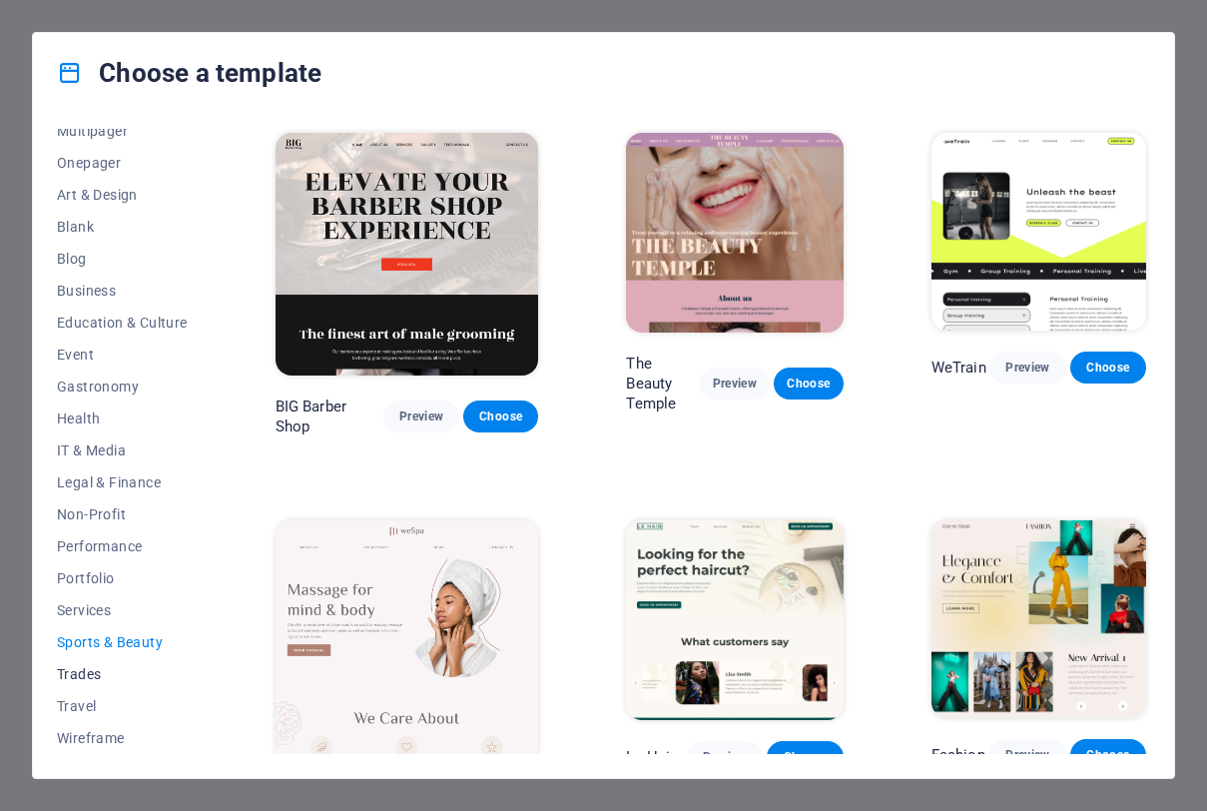
click at [101, 686] on button "Trades" at bounding box center [122, 674] width 131 height 32
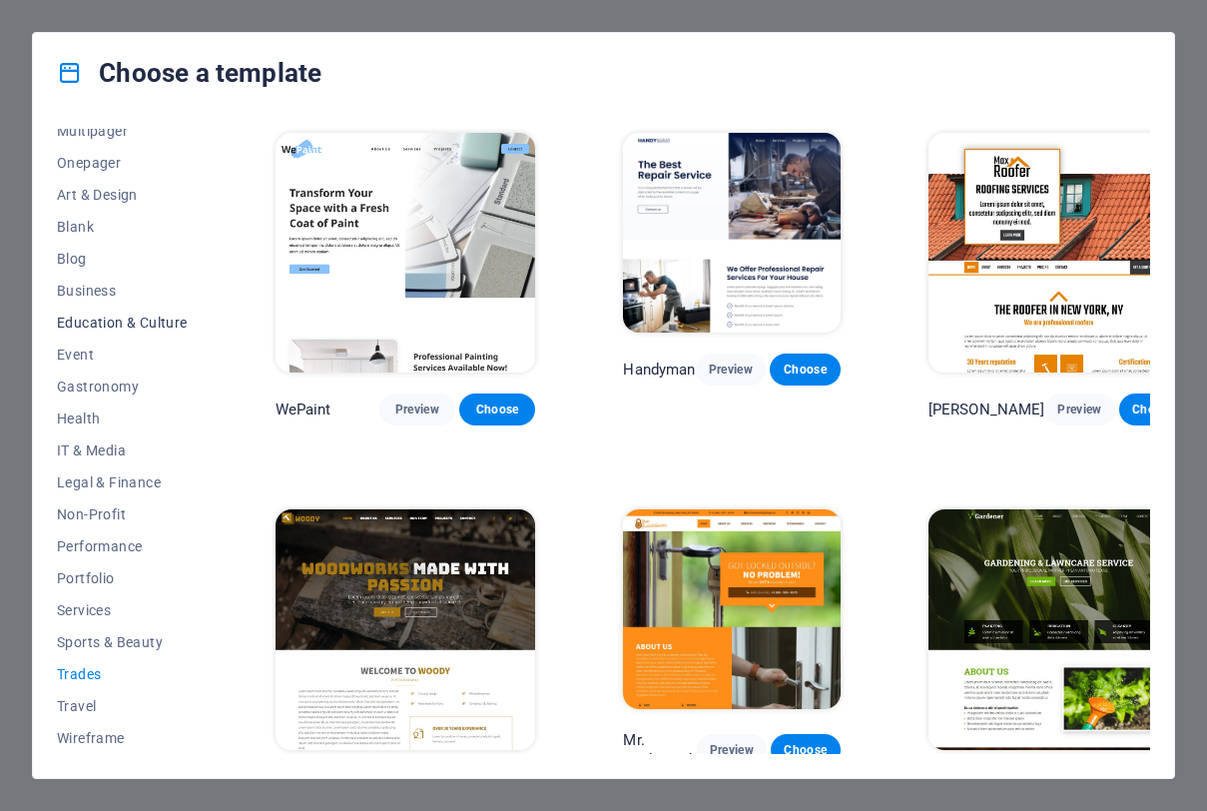
click at [132, 324] on span "Education & Culture" at bounding box center [122, 323] width 131 height 16
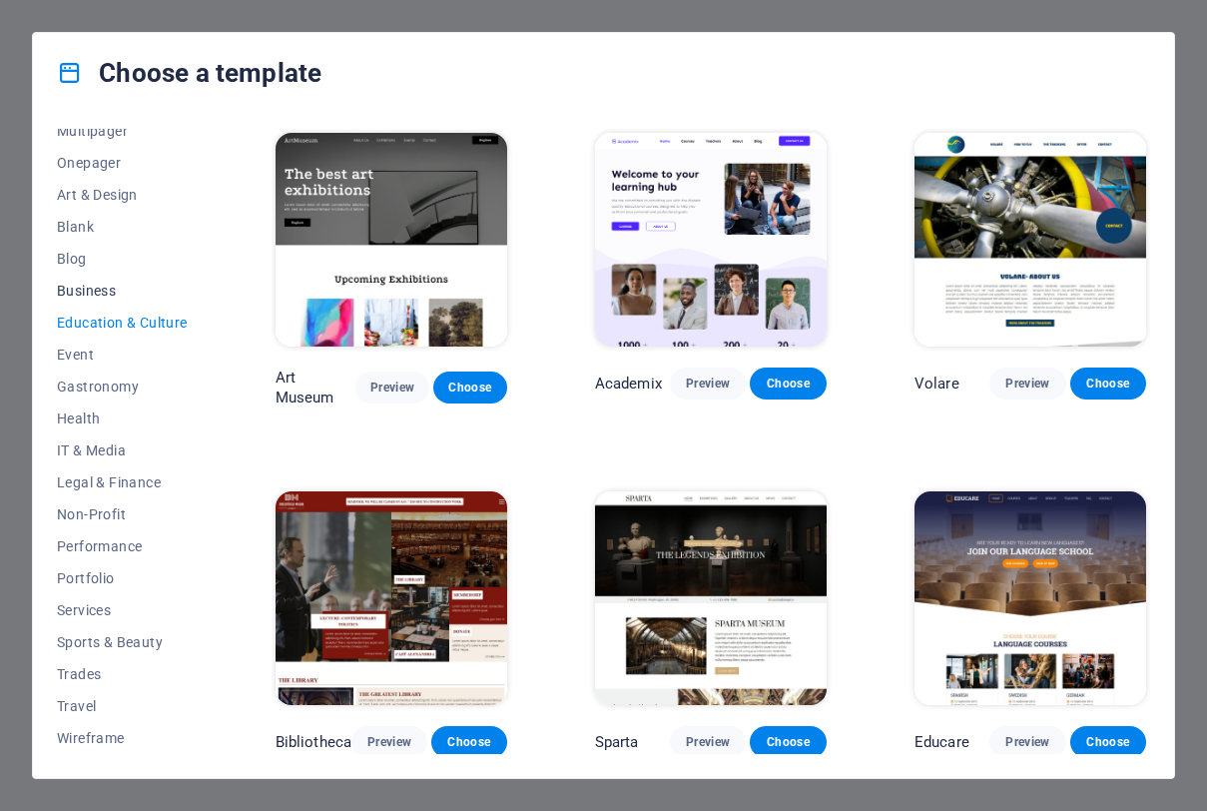
click at [118, 295] on span "Business" at bounding box center [122, 291] width 131 height 16
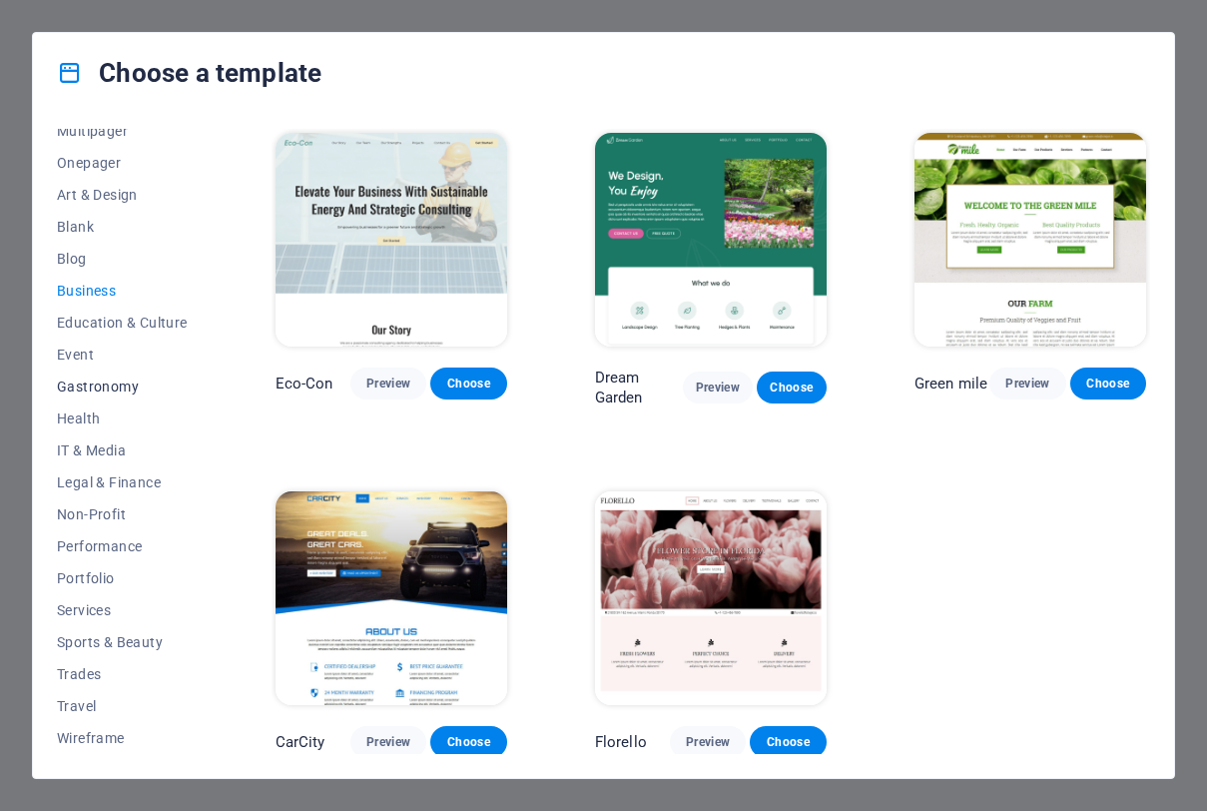
click at [108, 376] on button "Gastronomy" at bounding box center [122, 387] width 131 height 32
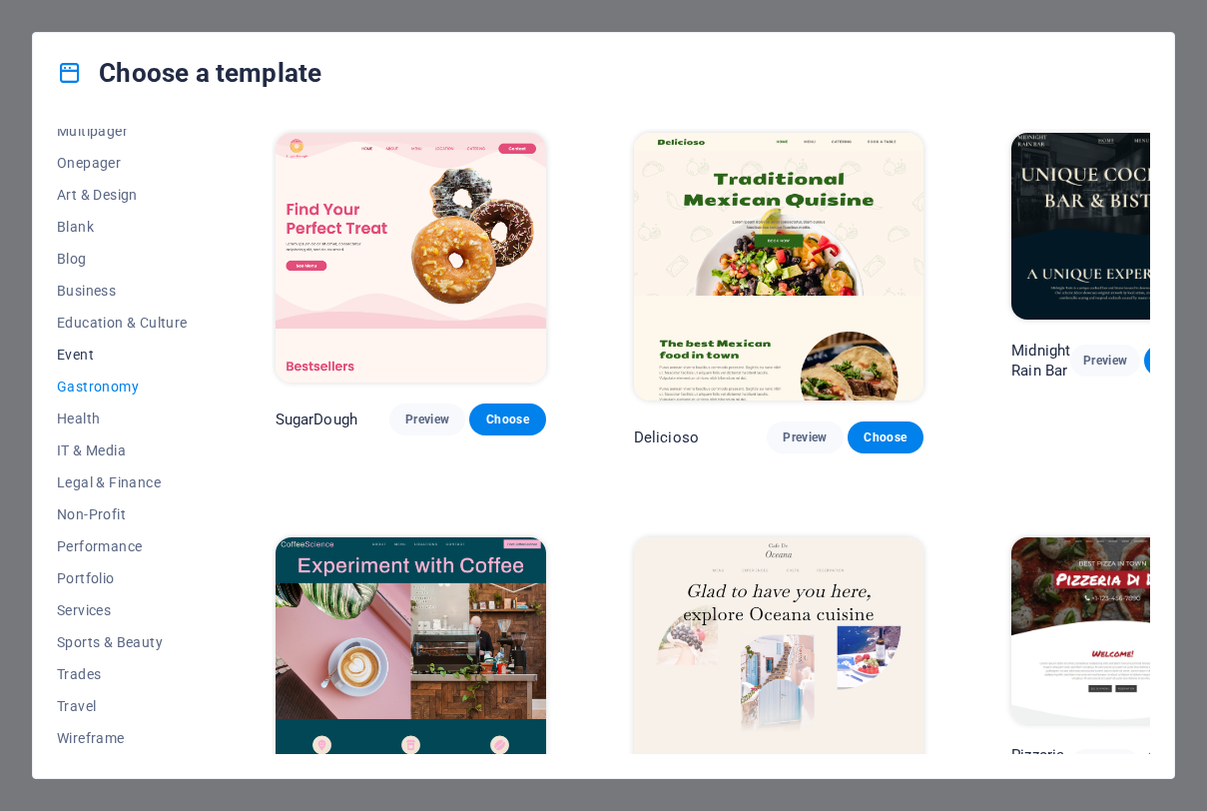
click at [107, 349] on span "Event" at bounding box center [122, 355] width 131 height 16
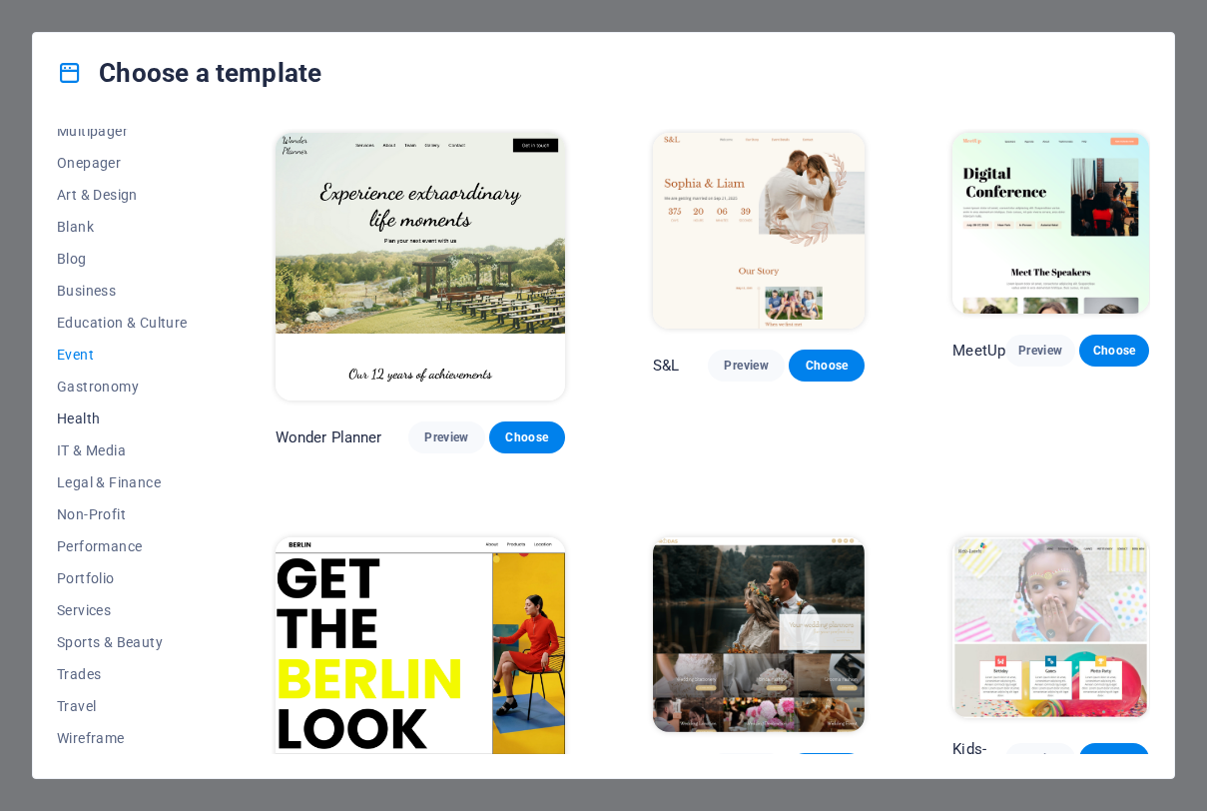
click at [99, 408] on button "Health" at bounding box center [122, 418] width 131 height 32
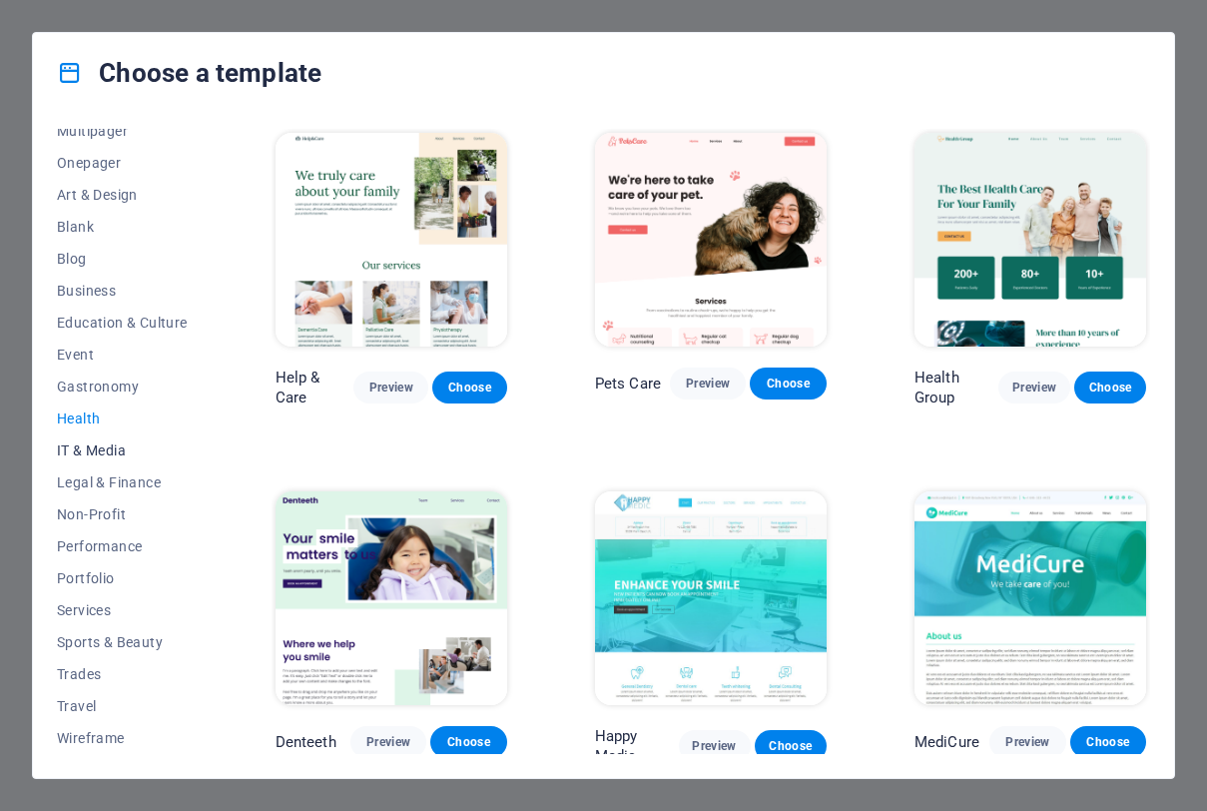
click at [100, 452] on span "IT & Media" at bounding box center [122, 450] width 131 height 16
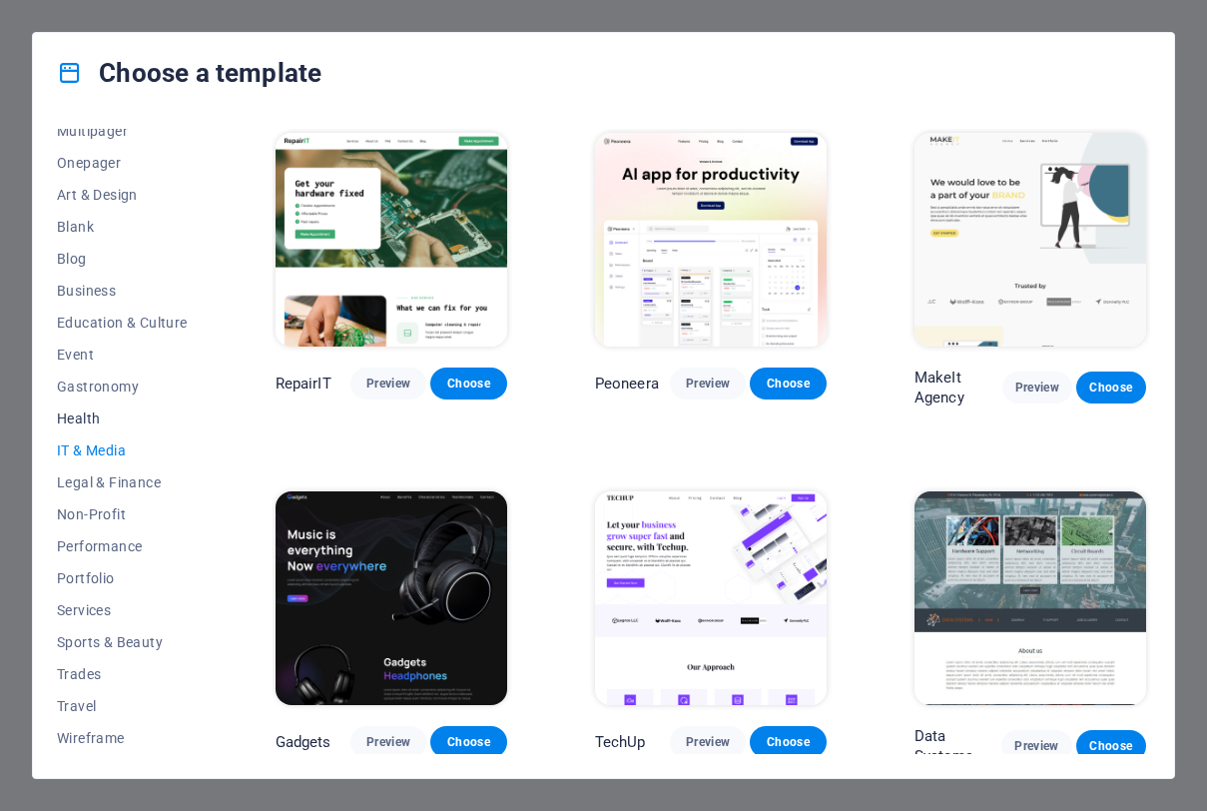
click at [104, 423] on span "Health" at bounding box center [122, 418] width 131 height 16
